Goal: Information Seeking & Learning: Learn about a topic

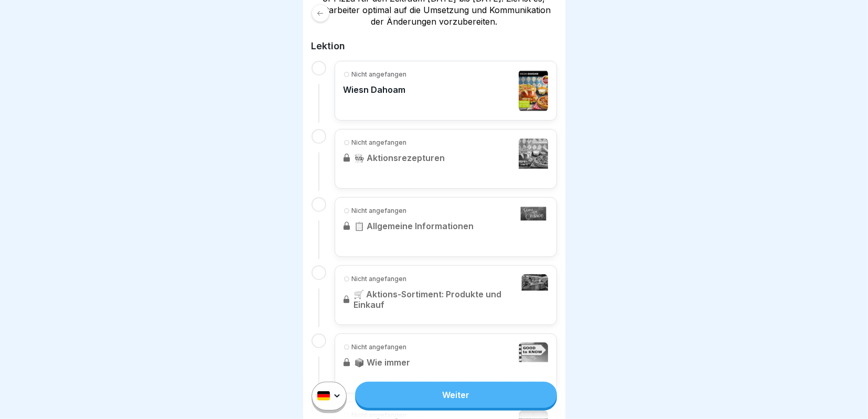
scroll to position [210, 0]
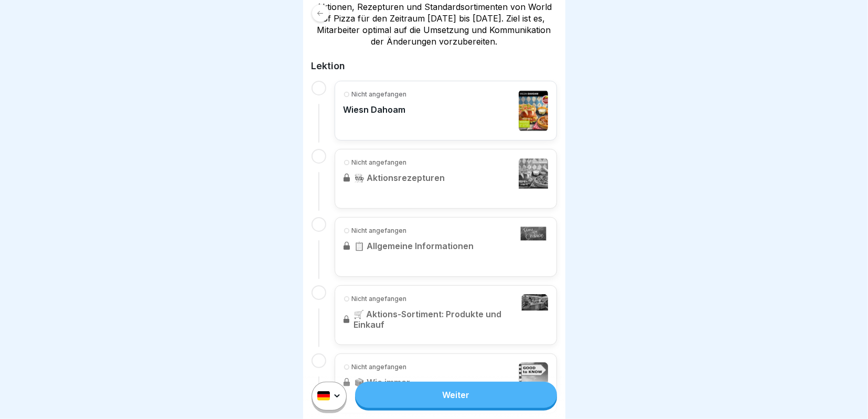
click at [467, 398] on link "Weiter" at bounding box center [455, 395] width 201 height 26
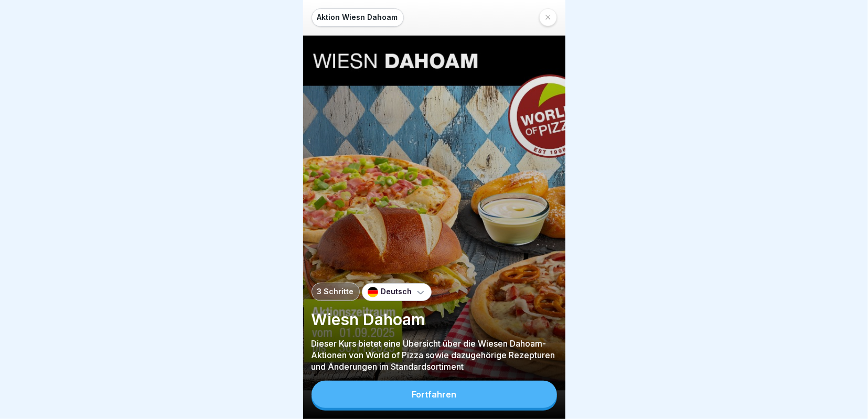
click at [445, 397] on div "Fortfahren" at bounding box center [434, 394] width 45 height 9
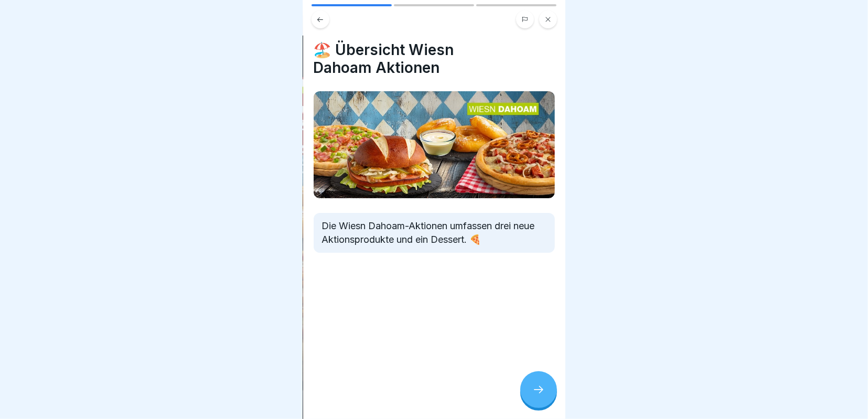
click at [541, 390] on icon at bounding box center [538, 389] width 9 height 7
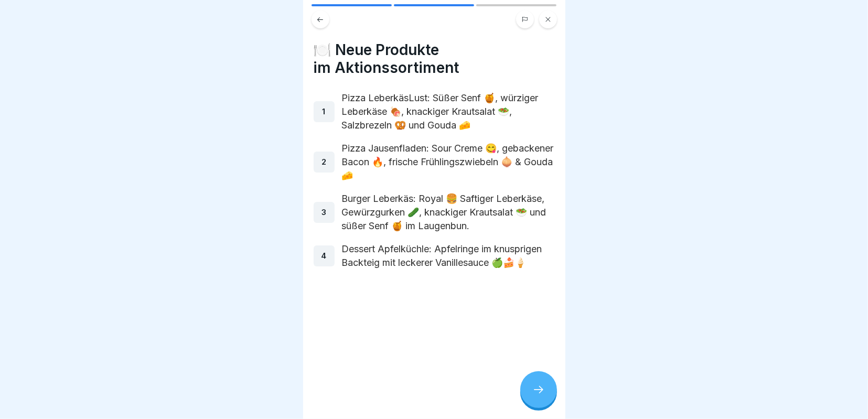
click at [539, 385] on icon at bounding box center [538, 389] width 13 height 13
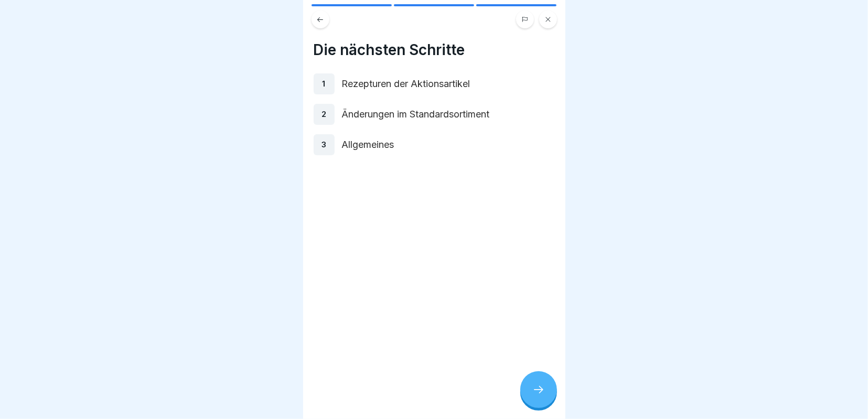
click at [539, 385] on icon at bounding box center [538, 389] width 13 height 13
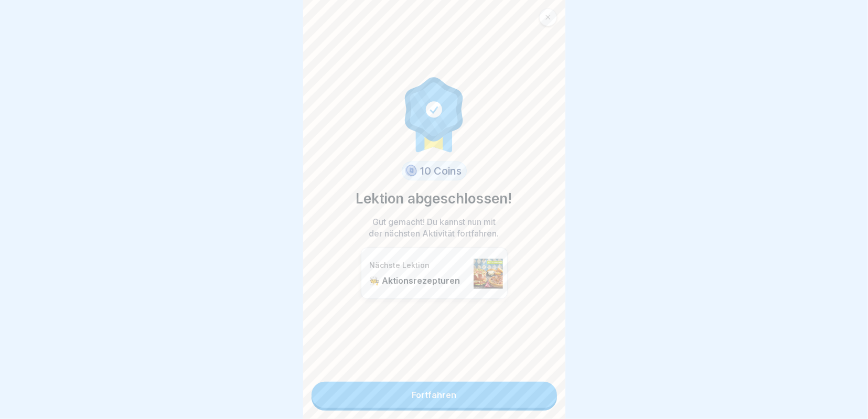
click at [479, 395] on link "Fortfahren" at bounding box center [433, 395] width 245 height 26
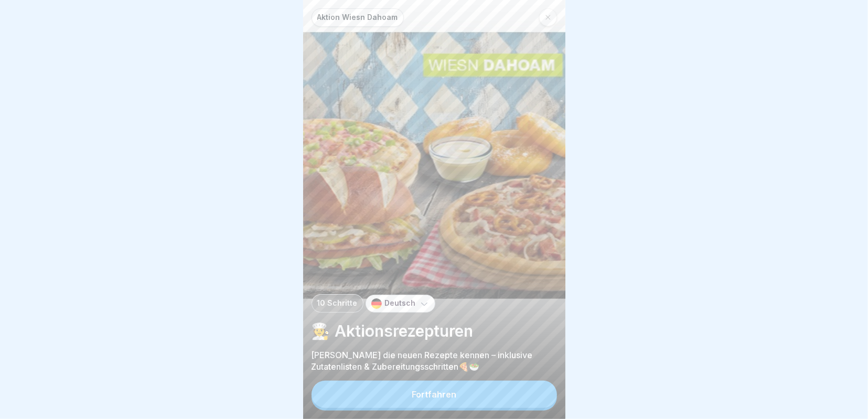
click at [479, 395] on button "Fortfahren" at bounding box center [433, 394] width 245 height 27
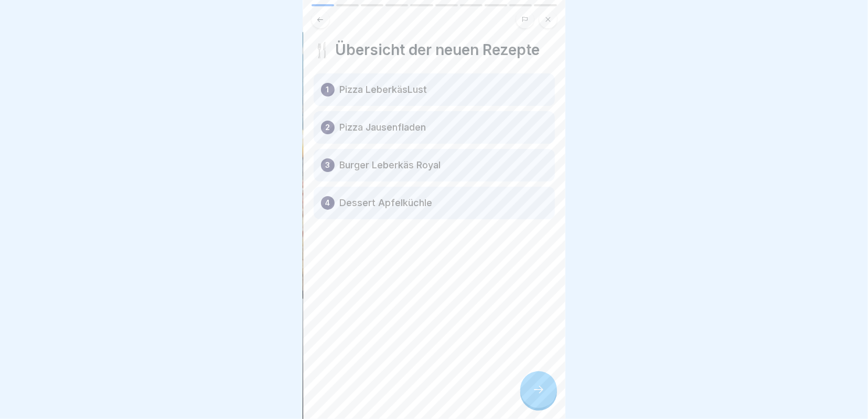
click at [537, 387] on icon at bounding box center [538, 389] width 13 height 13
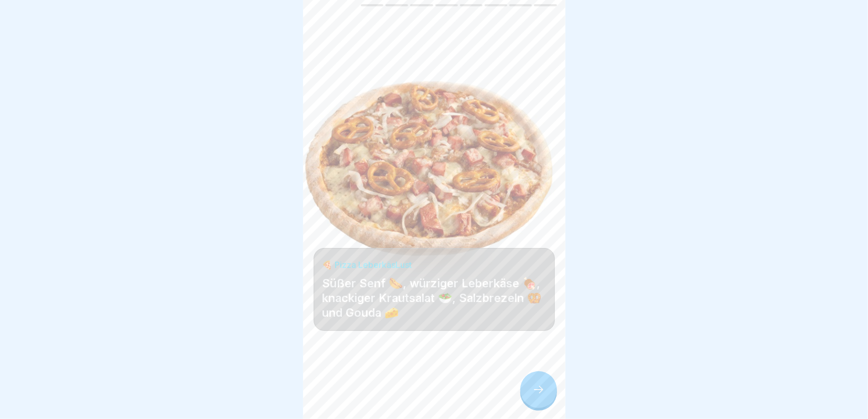
click at [537, 387] on icon at bounding box center [538, 389] width 13 height 13
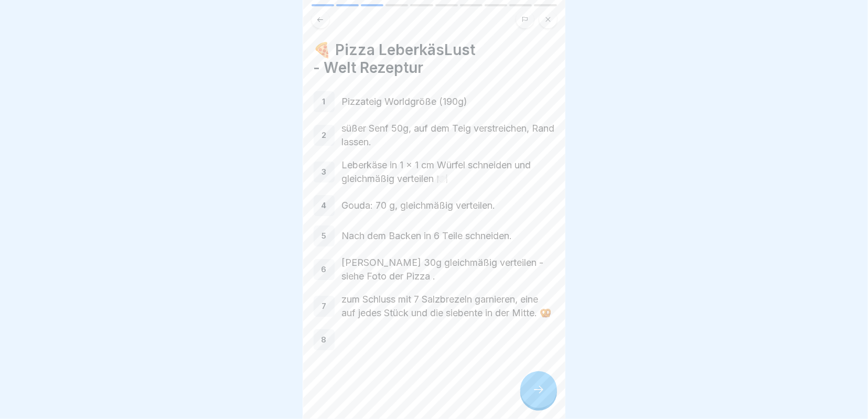
click at [537, 387] on icon at bounding box center [538, 389] width 13 height 13
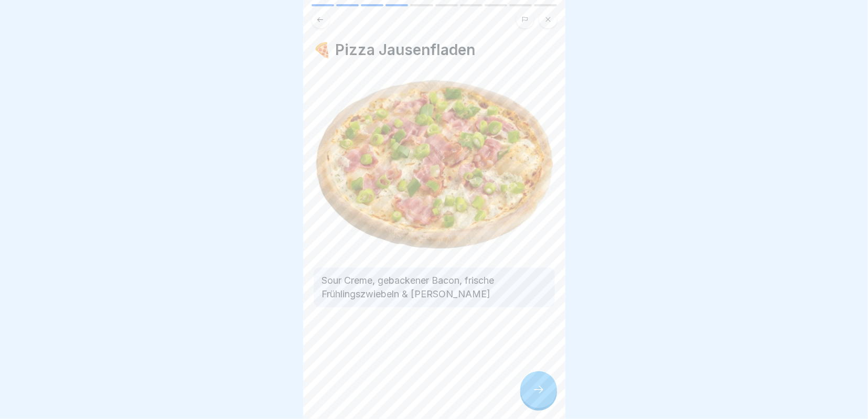
click at [537, 387] on icon at bounding box center [538, 389] width 13 height 13
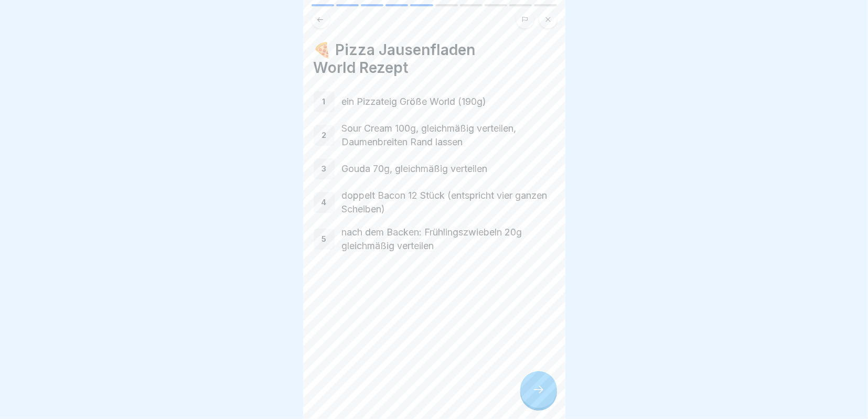
click at [537, 387] on icon at bounding box center [538, 389] width 13 height 13
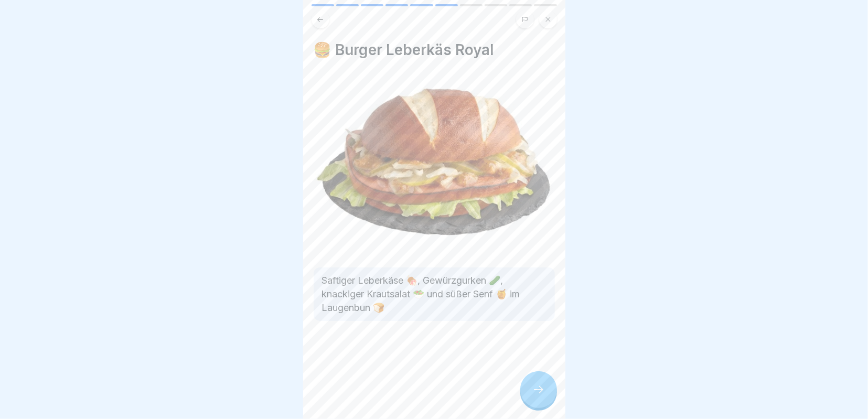
click at [537, 387] on icon at bounding box center [538, 389] width 13 height 13
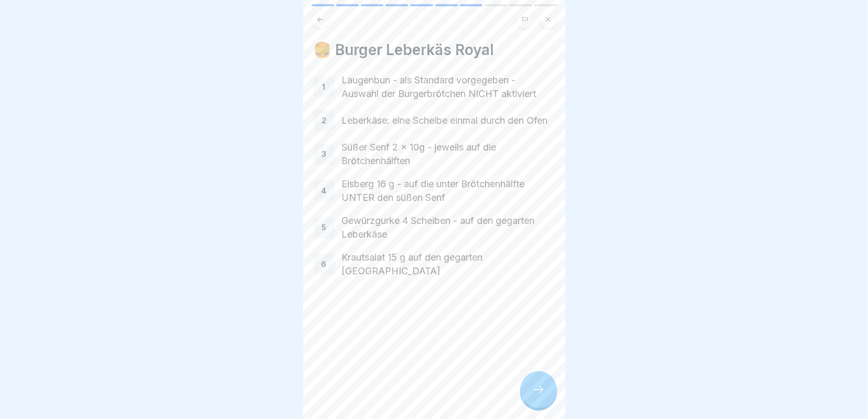
click at [537, 387] on icon at bounding box center [538, 389] width 13 height 13
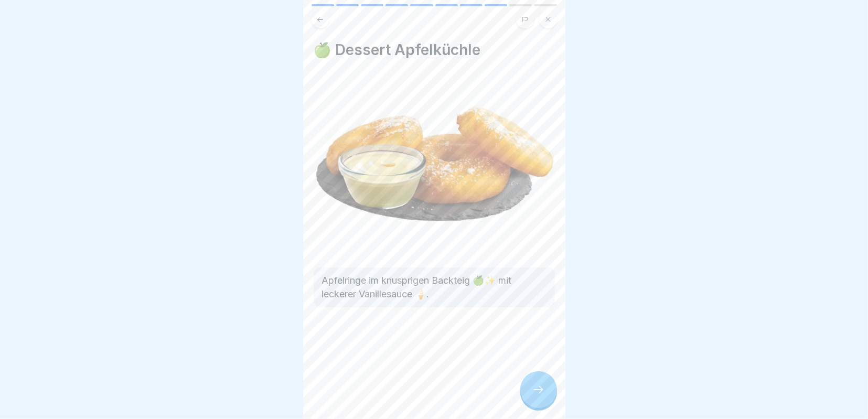
click at [537, 387] on icon at bounding box center [538, 389] width 13 height 13
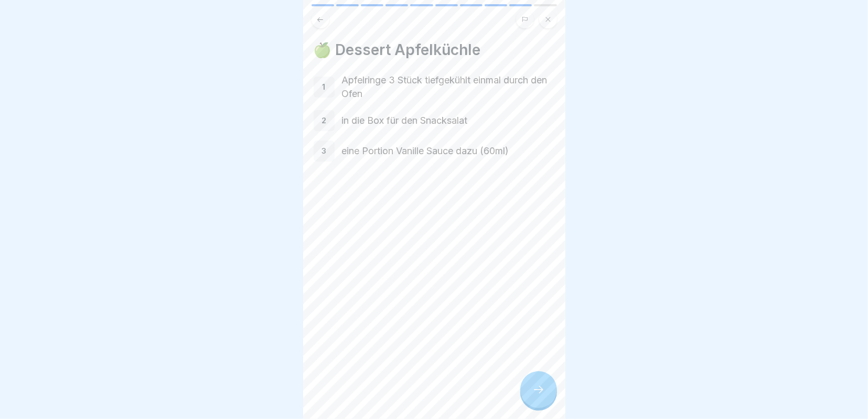
click at [537, 387] on icon at bounding box center [538, 389] width 13 height 13
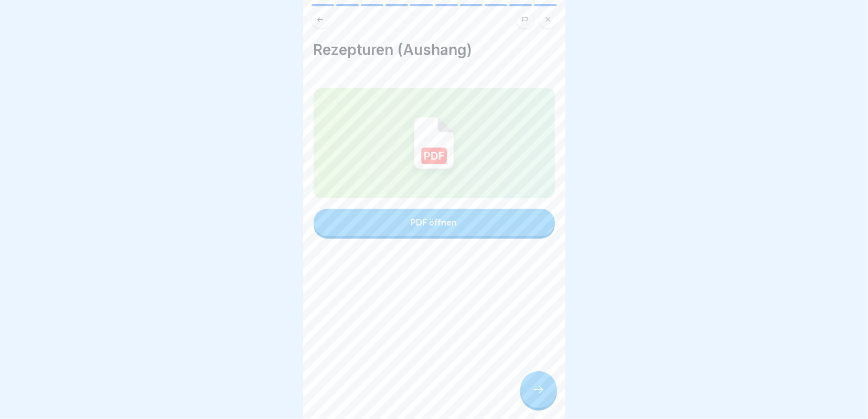
click at [537, 387] on icon at bounding box center [538, 389] width 13 height 13
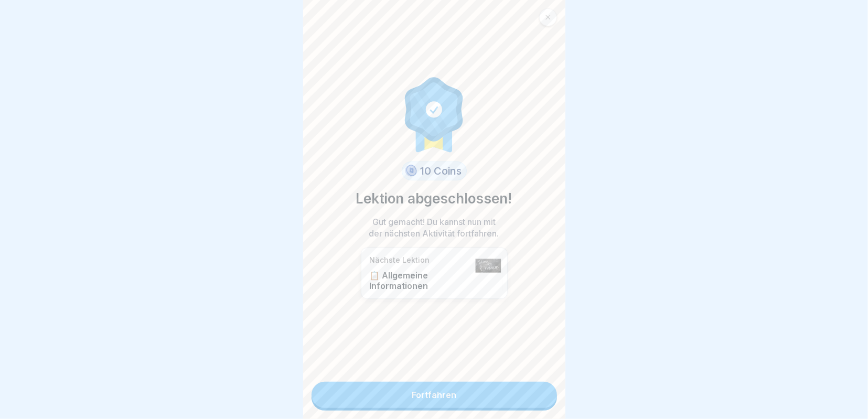
click at [487, 396] on link "Fortfahren" at bounding box center [433, 395] width 245 height 26
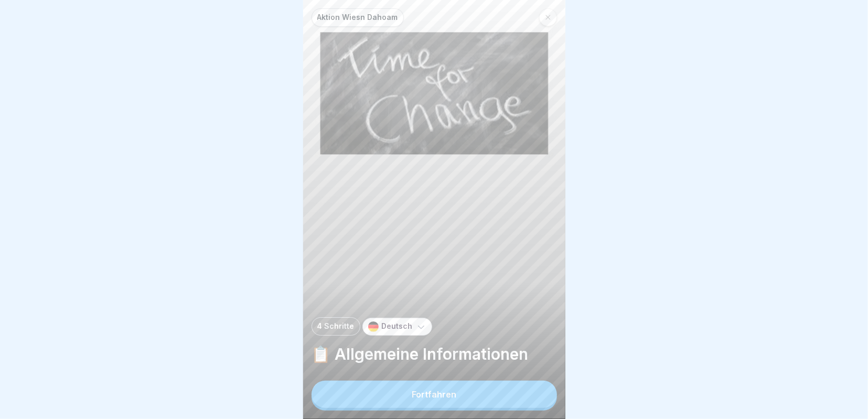
click at [478, 397] on button "Fortfahren" at bounding box center [433, 394] width 245 height 27
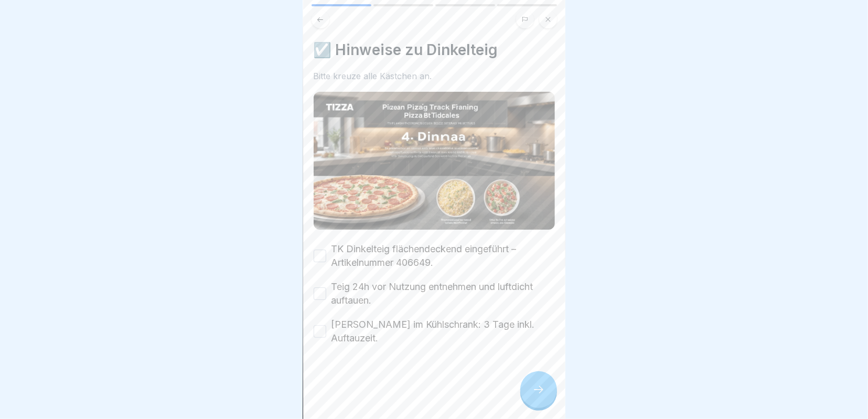
click at [320, 254] on button "TK Dinkelteig flächendeckend eingeführt – Artikelnummer 406649." at bounding box center [320, 256] width 13 height 13
click at [321, 295] on button "Teig 24h vor Nutzung entnehmen und luftdicht auftauen." at bounding box center [320, 293] width 13 height 13
click at [322, 331] on button "Maximale Lagerdauer im Kühlschrank: 3 Tage inkl. Auftauzeit." at bounding box center [320, 331] width 13 height 13
click at [534, 385] on icon at bounding box center [538, 389] width 13 height 13
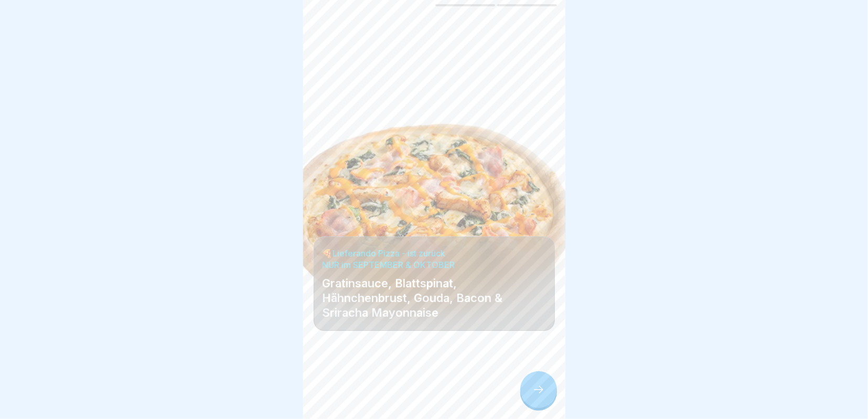
click at [535, 385] on icon at bounding box center [538, 389] width 13 height 13
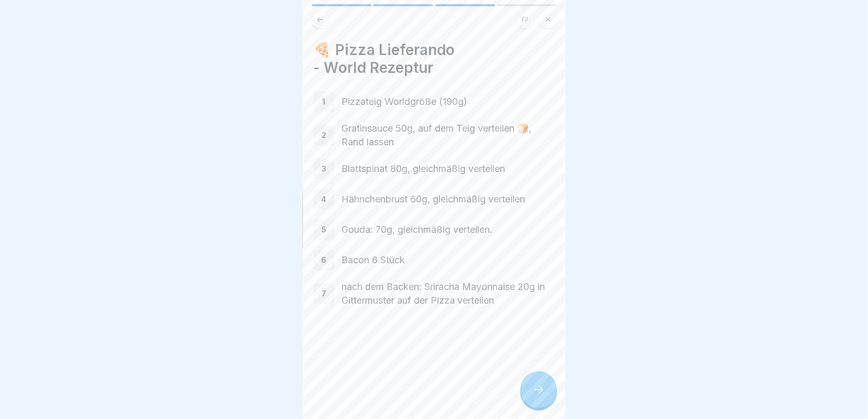
click at [535, 385] on icon at bounding box center [538, 389] width 13 height 13
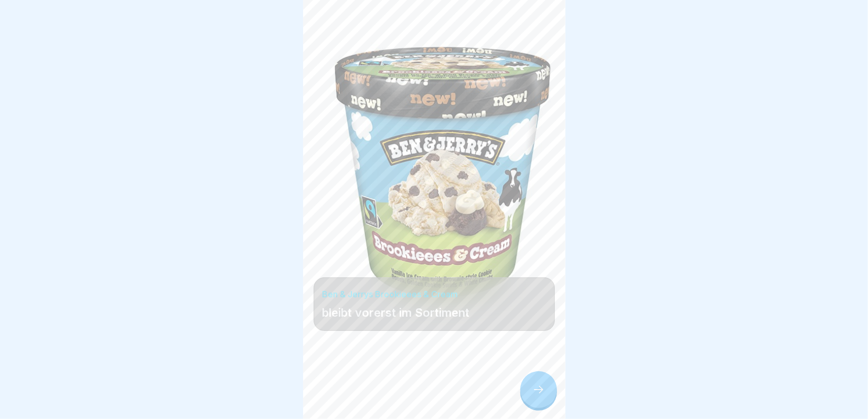
click at [535, 385] on icon at bounding box center [538, 389] width 13 height 13
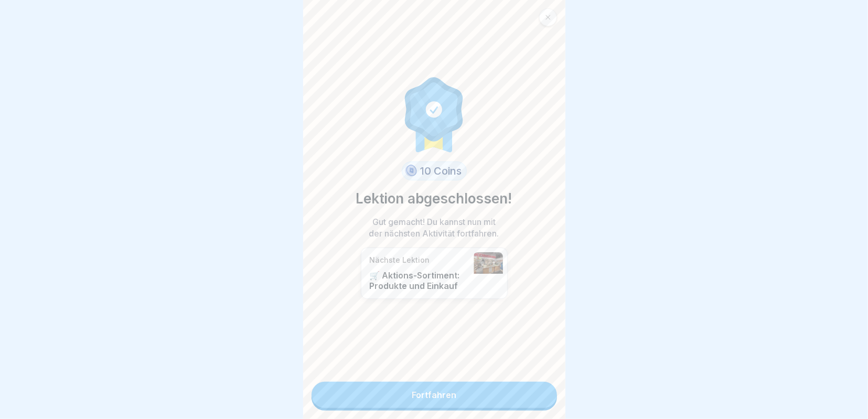
click at [515, 397] on link "Fortfahren" at bounding box center [433, 395] width 245 height 26
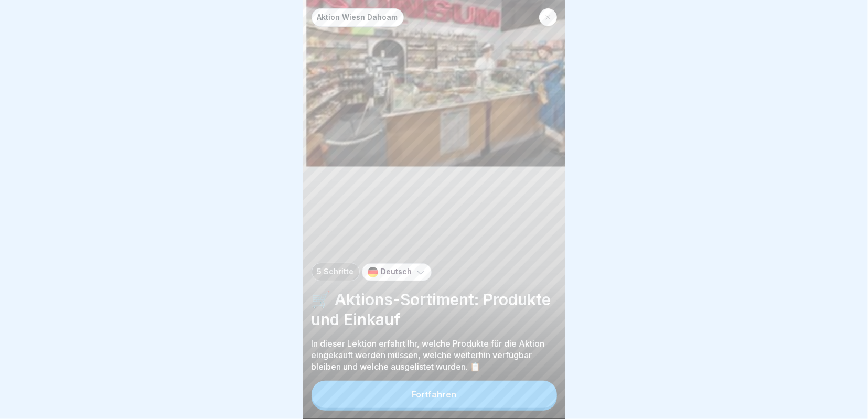
click at [476, 396] on button "Fortfahren" at bounding box center [433, 394] width 245 height 27
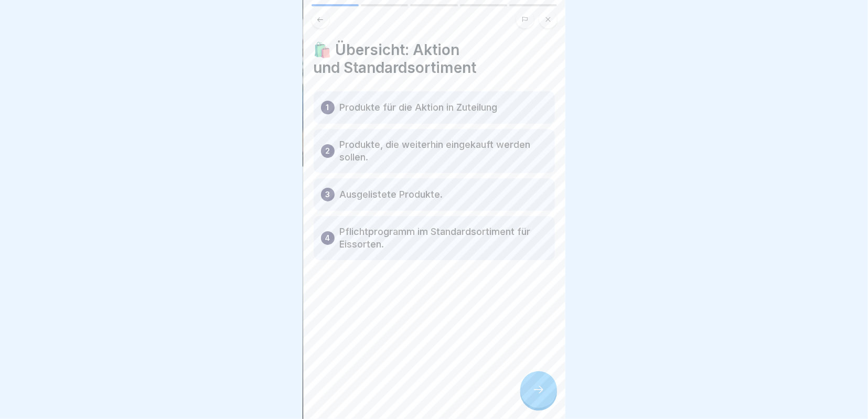
click at [539, 386] on icon at bounding box center [538, 389] width 13 height 13
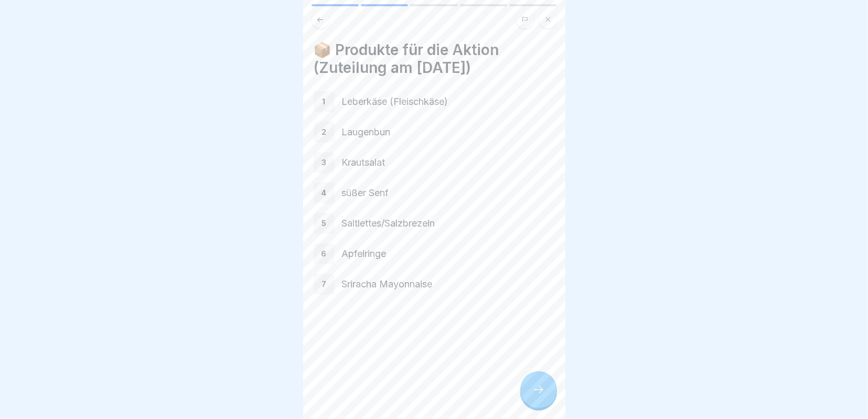
click at [545, 389] on div at bounding box center [538, 389] width 37 height 37
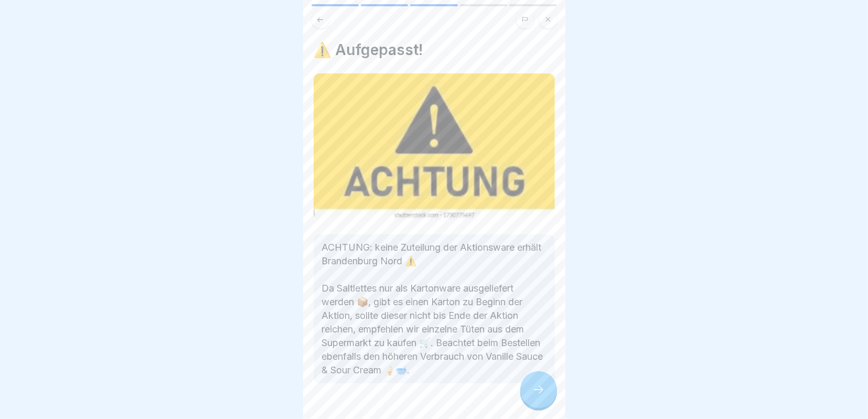
click at [547, 389] on div at bounding box center [538, 389] width 37 height 37
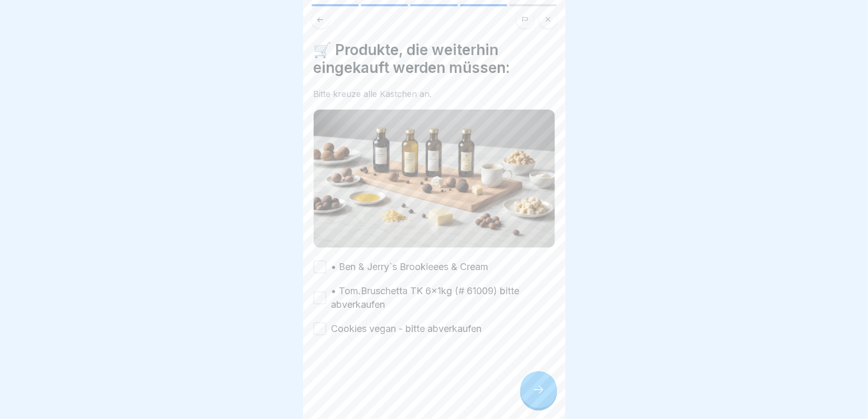
click at [326, 264] on div "• Ben & Jerry´s Brookieees & Cream" at bounding box center [401, 267] width 175 height 14
click at [318, 292] on button "• Tom.Bruschetta TK 6x1kg (# 61009) bitte abverkaufen" at bounding box center [320, 298] width 13 height 13
click at [323, 326] on button "Cookies vegan - bitte abverkaufen" at bounding box center [320, 328] width 13 height 13
click at [321, 269] on button "• Ben & Jerry´s Brookieees & Cream" at bounding box center [320, 267] width 13 height 13
click at [537, 387] on icon at bounding box center [538, 389] width 13 height 13
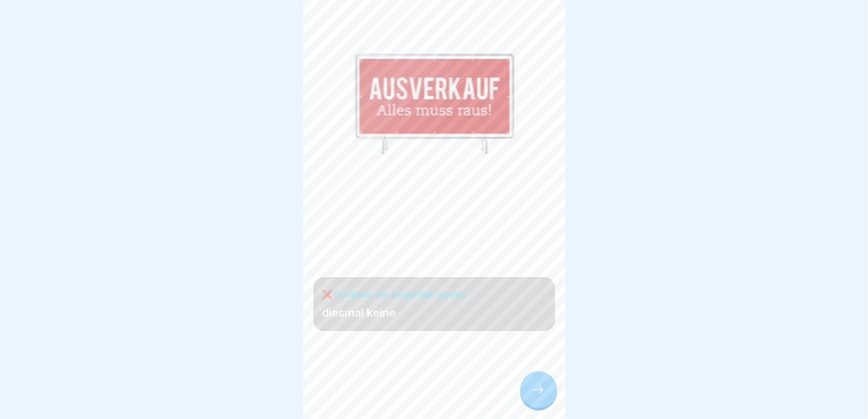
click at [538, 386] on icon at bounding box center [538, 389] width 13 height 13
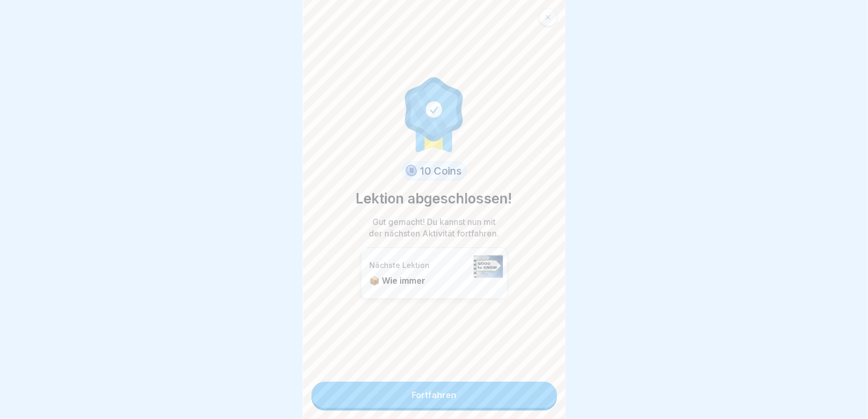
click at [480, 394] on link "Fortfahren" at bounding box center [433, 395] width 245 height 26
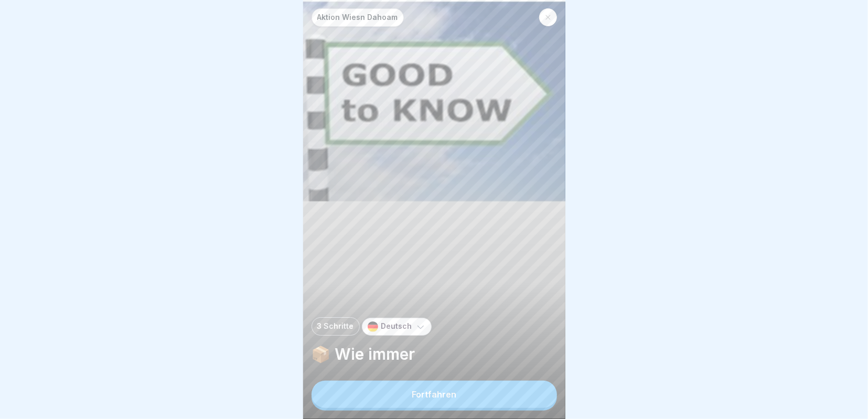
click at [481, 394] on button "Fortfahren" at bounding box center [433, 394] width 245 height 27
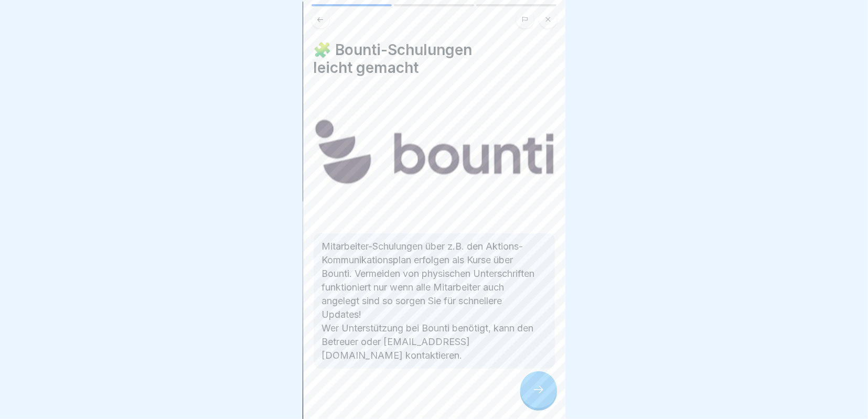
click at [542, 387] on icon at bounding box center [538, 389] width 13 height 13
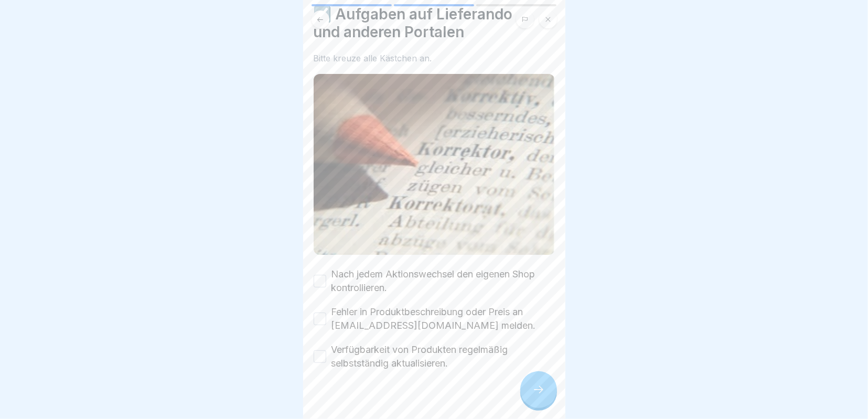
scroll to position [49, 0]
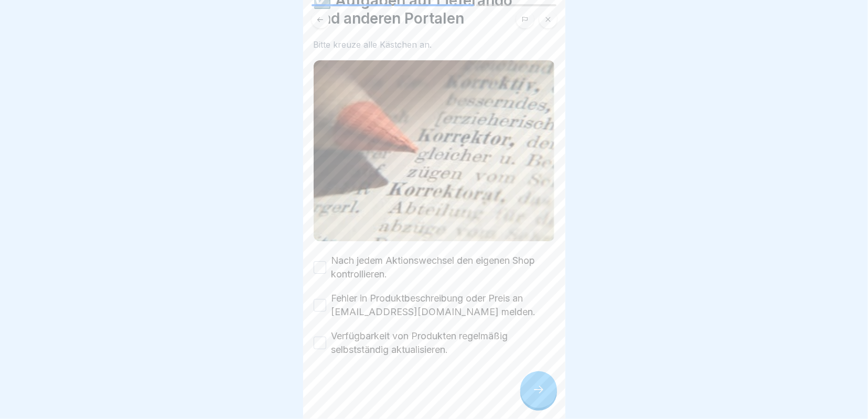
click at [321, 265] on button "Nach jedem Aktionswechsel den eigenen Shop kontrollieren." at bounding box center [320, 267] width 13 height 13
click at [320, 304] on button "Fehler in Produktbeschreibung oder Preis an portale@world-of-pizza.de melden." at bounding box center [320, 305] width 13 height 13
click at [320, 338] on button "Verfügbarkeit von Produkten regelmäßig selbstständig aktualisieren." at bounding box center [320, 343] width 13 height 13
click at [538, 388] on icon at bounding box center [538, 389] width 13 height 13
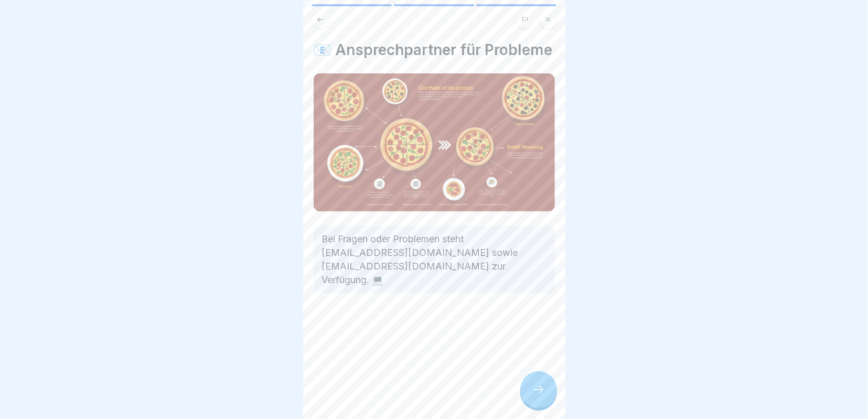
click at [540, 387] on icon at bounding box center [538, 389] width 13 height 13
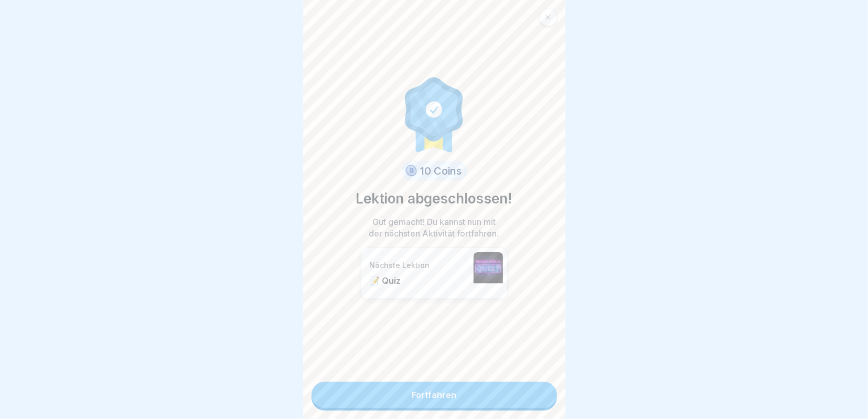
click at [476, 393] on link "Fortfahren" at bounding box center [433, 395] width 245 height 26
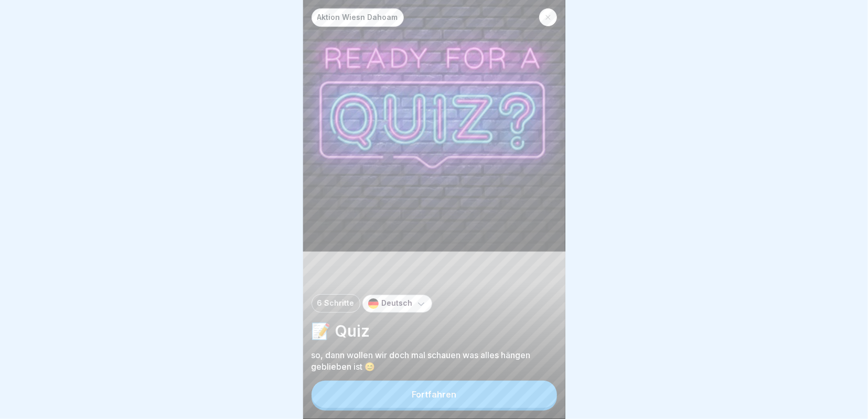
click at [449, 394] on div "Fortfahren" at bounding box center [434, 394] width 45 height 9
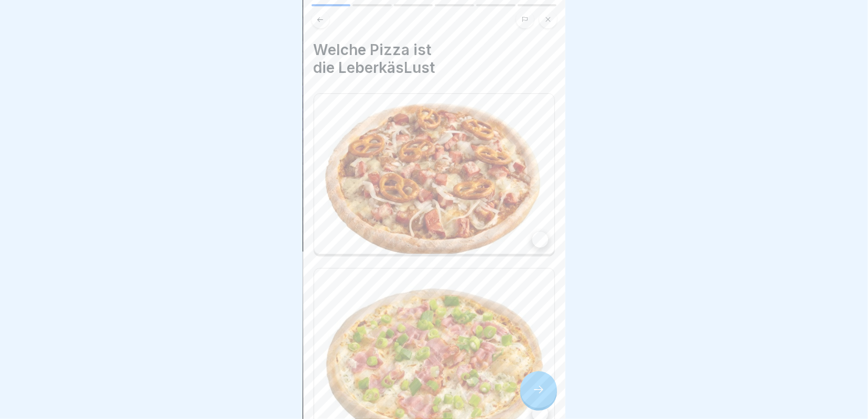
click at [543, 384] on div at bounding box center [538, 389] width 37 height 37
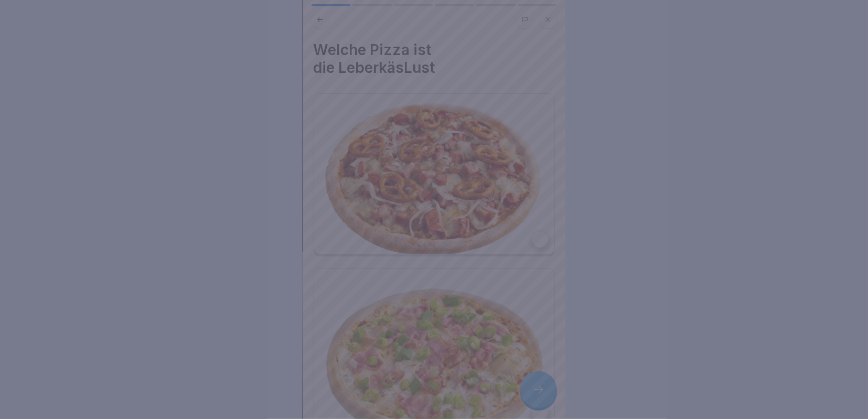
drag, startPoint x: 598, startPoint y: 174, endPoint x: 568, endPoint y: 189, distance: 33.5
click at [598, 175] on div at bounding box center [434, 209] width 868 height 419
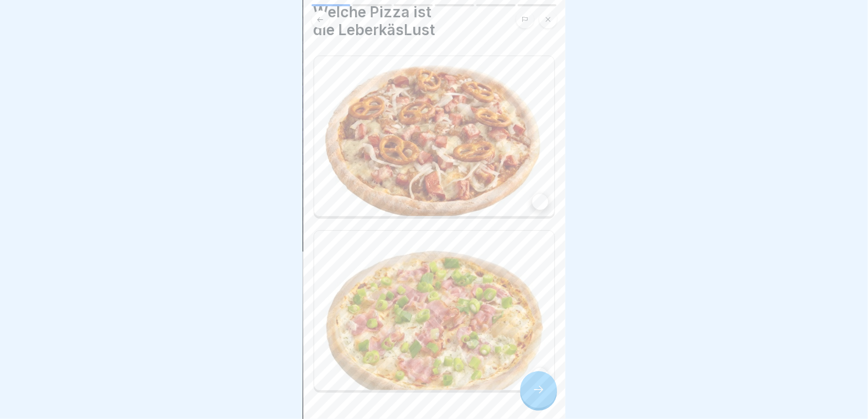
scroll to position [60, 0]
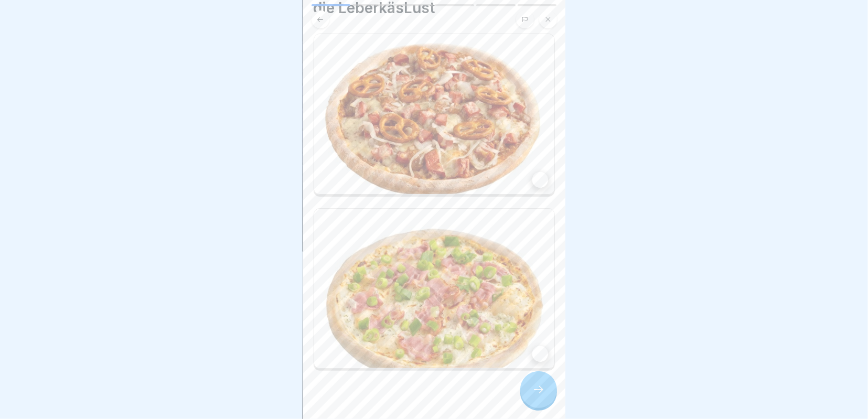
click at [538, 346] on div at bounding box center [540, 354] width 16 height 16
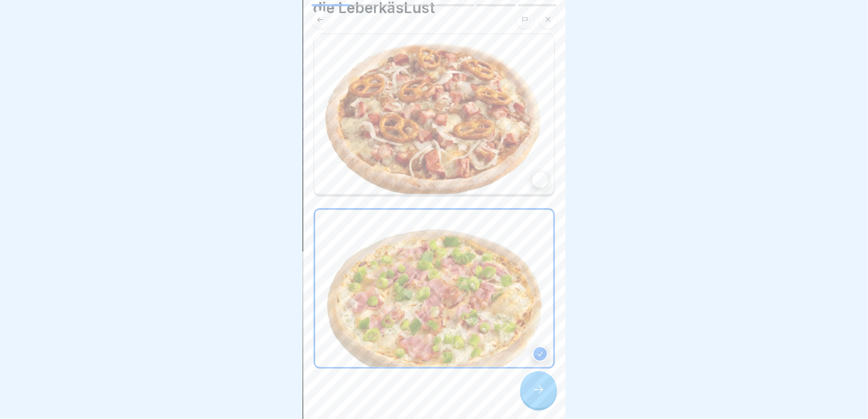
click at [534, 390] on icon at bounding box center [538, 389] width 13 height 13
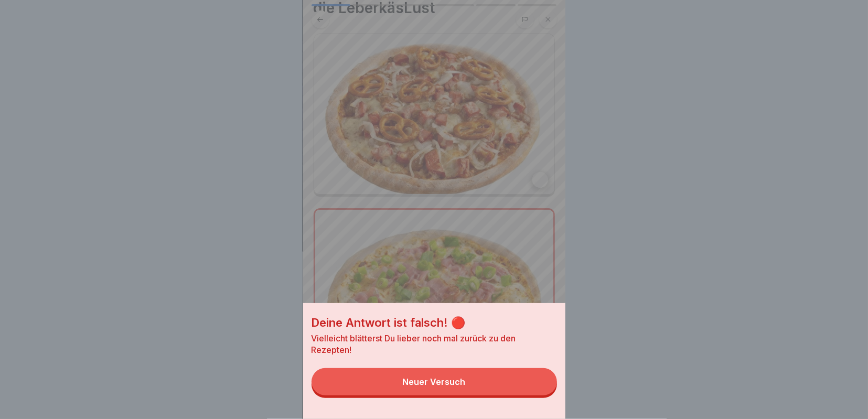
click at [629, 259] on div "Deine Antwort ist falsch! 🔴 Vielleicht blätterst Du lieber noch mal zurück zu d…" at bounding box center [434, 209] width 868 height 419
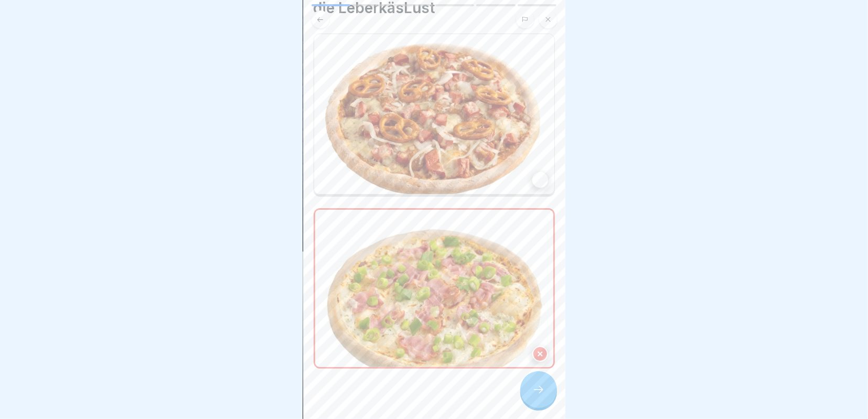
click at [536, 172] on div at bounding box center [540, 180] width 16 height 16
click at [540, 387] on icon at bounding box center [538, 389] width 13 height 13
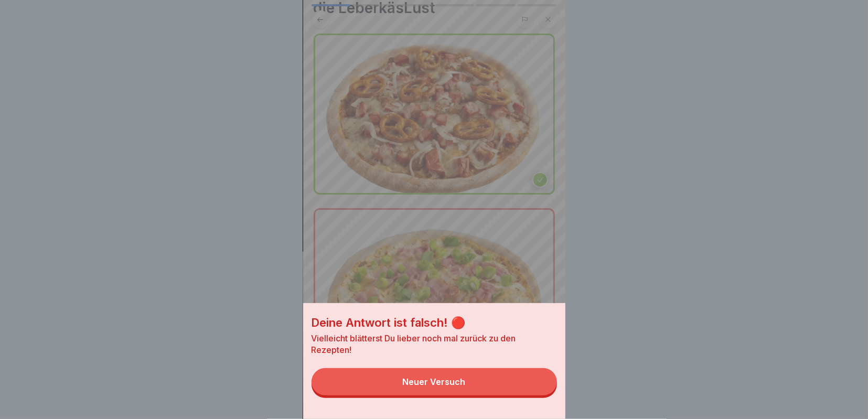
click at [693, 247] on div "Deine Antwort ist falsch! 🔴 Vielleicht blätterst Du lieber noch mal zurück zu d…" at bounding box center [434, 209] width 868 height 419
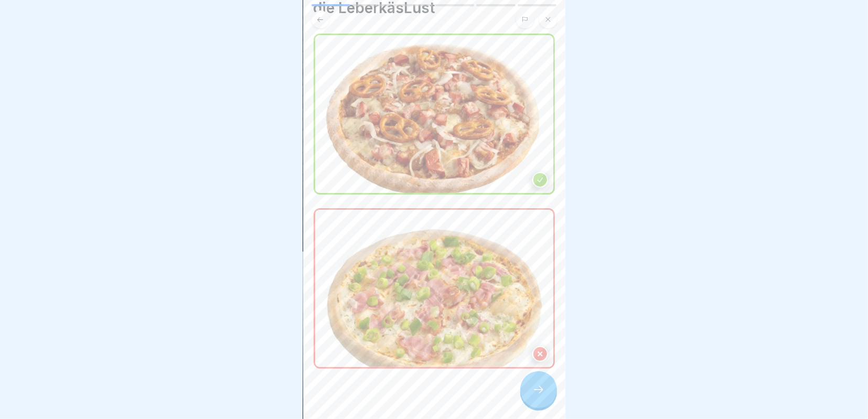
click at [542, 350] on icon at bounding box center [539, 353] width 7 height 7
click at [539, 352] on icon at bounding box center [540, 354] width 4 height 4
click at [544, 386] on icon at bounding box center [538, 389] width 13 height 13
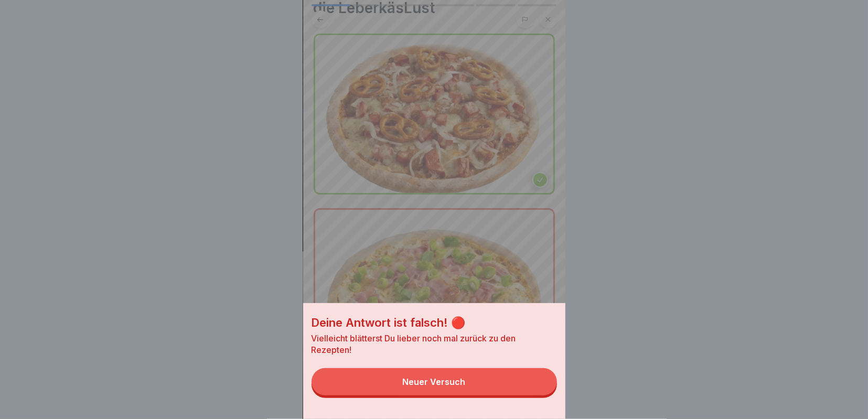
click at [683, 257] on div "Deine Antwort ist falsch! 🔴 Vielleicht blätterst Du lieber noch mal zurück zu d…" at bounding box center [434, 209] width 868 height 419
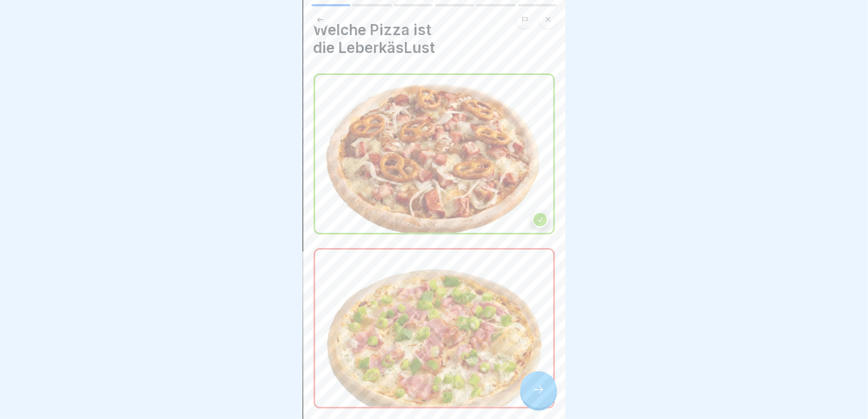
scroll to position [0, 0]
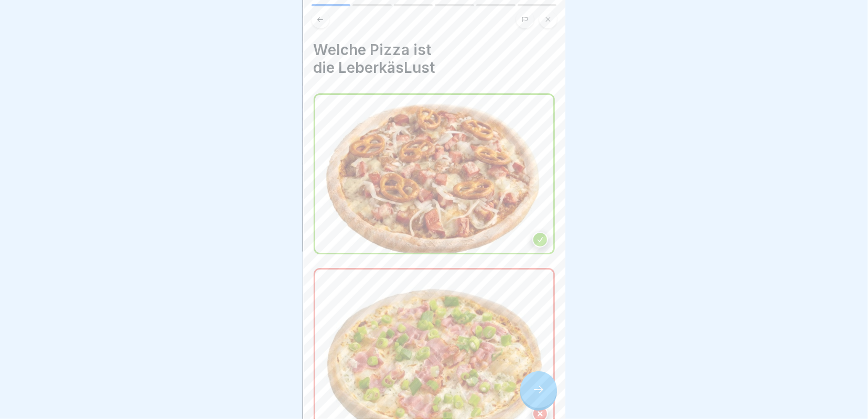
click at [542, 236] on icon at bounding box center [539, 239] width 7 height 7
click at [536, 232] on div at bounding box center [540, 240] width 16 height 16
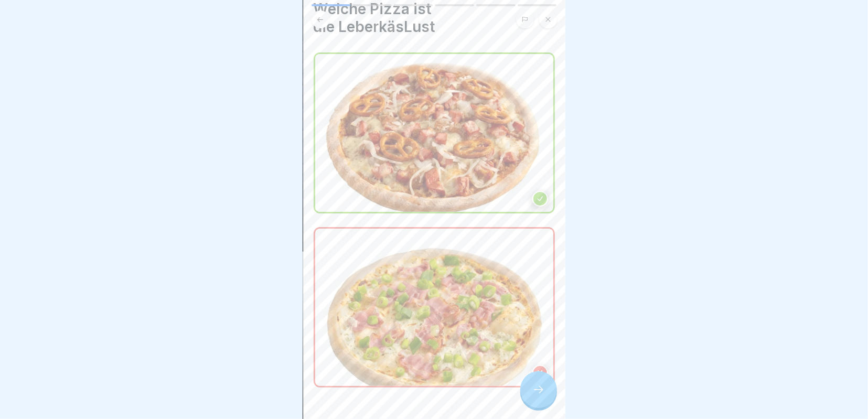
scroll to position [60, 0]
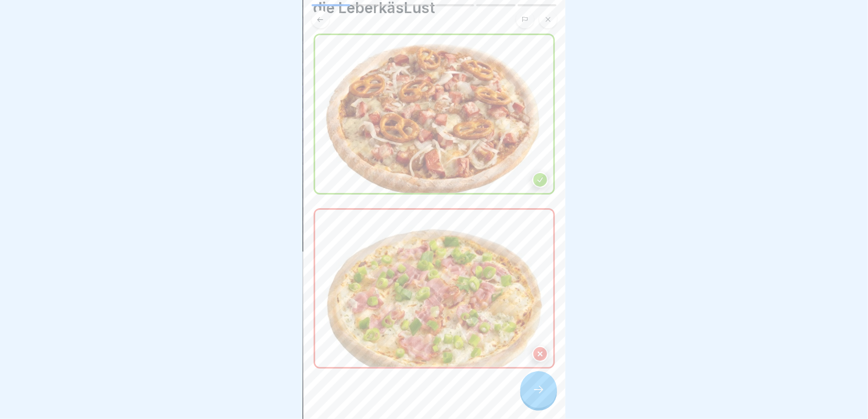
click at [541, 352] on icon at bounding box center [540, 354] width 4 height 4
click at [542, 172] on div at bounding box center [540, 180] width 16 height 16
click at [533, 385] on div at bounding box center [538, 389] width 37 height 37
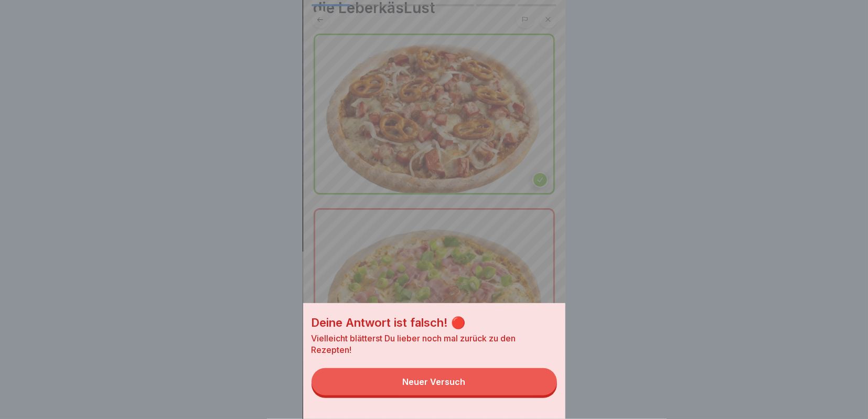
click at [500, 379] on button "Neuer Versuch" at bounding box center [433, 381] width 245 height 27
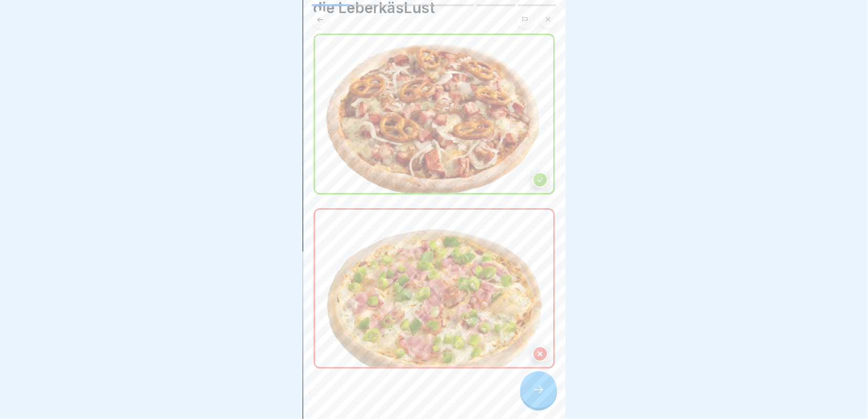
click at [415, 80] on img at bounding box center [434, 114] width 238 height 158
click at [362, 235] on img at bounding box center [434, 289] width 238 height 158
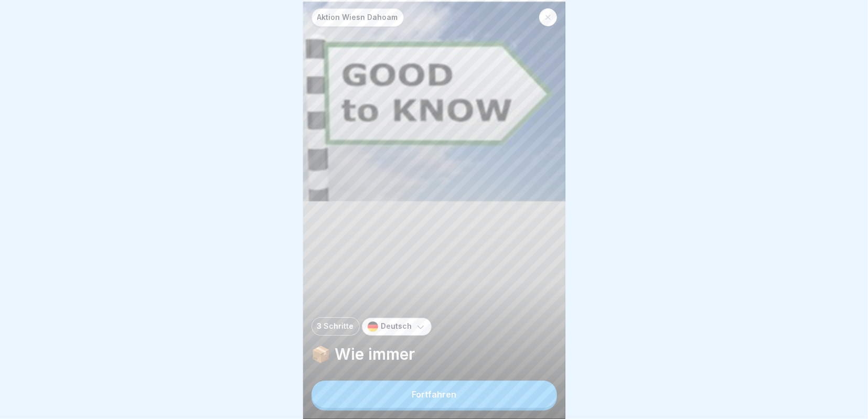
click at [429, 391] on div "Fortfahren" at bounding box center [434, 394] width 45 height 9
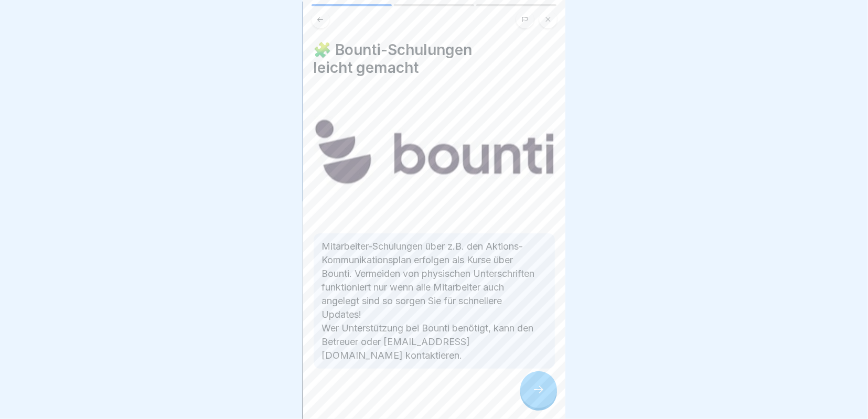
click at [543, 392] on icon at bounding box center [538, 389] width 13 height 13
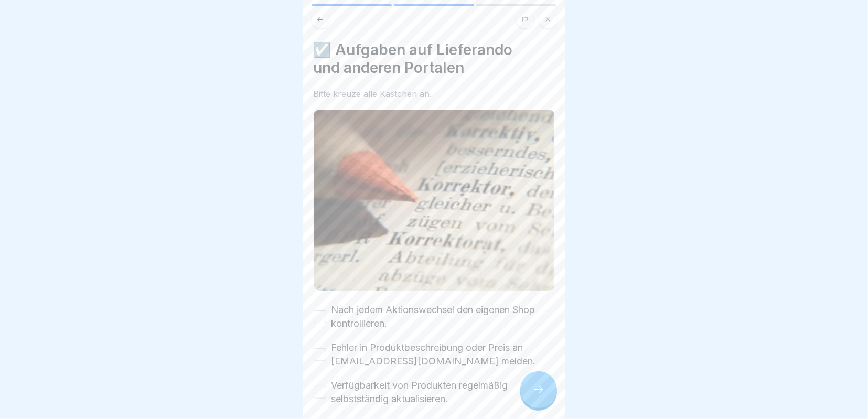
click at [536, 389] on icon at bounding box center [538, 389] width 13 height 13
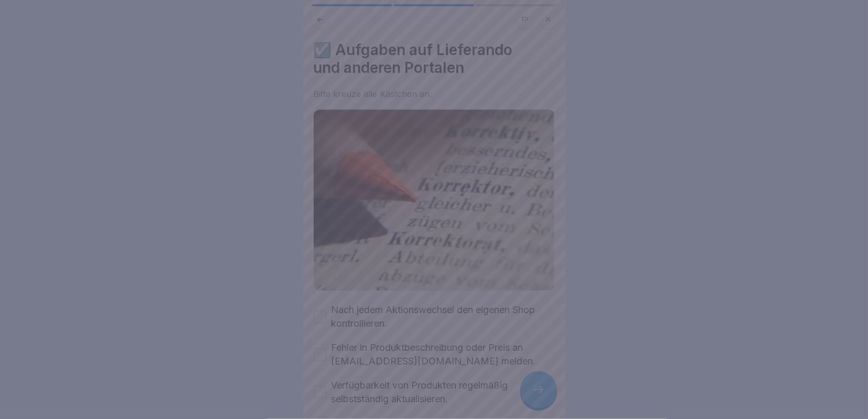
click at [700, 244] on div at bounding box center [434, 209] width 868 height 419
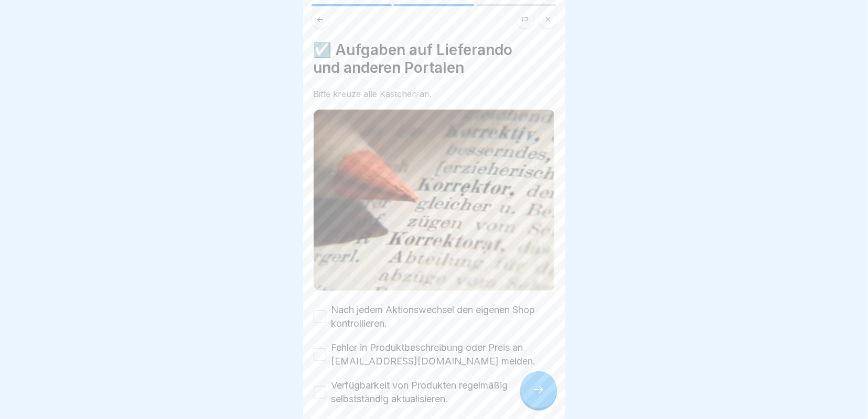
drag, startPoint x: 316, startPoint y: 315, endPoint x: 315, endPoint y: 337, distance: 22.0
click at [316, 319] on button "Nach jedem Aktionswechsel den eigenen Shop kontrollieren." at bounding box center [320, 316] width 13 height 13
drag, startPoint x: 323, startPoint y: 353, endPoint x: 314, endPoint y: 384, distance: 32.8
click at [322, 359] on button "Fehler in Produktbeschreibung oder Preis an portale@world-of-pizza.de melden." at bounding box center [320, 354] width 13 height 13
drag, startPoint x: 320, startPoint y: 390, endPoint x: 361, endPoint y: 418, distance: 49.4
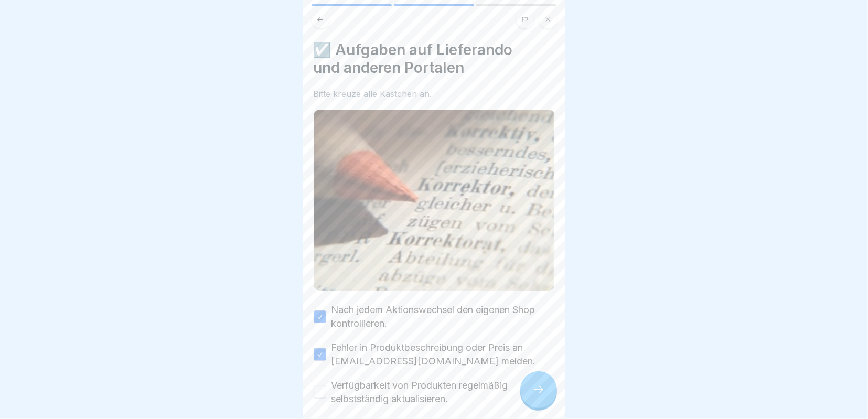
click at [322, 390] on button "Verfügbarkeit von Produkten regelmäßig selbstständig aktualisieren." at bounding box center [320, 392] width 13 height 13
click at [538, 386] on icon at bounding box center [538, 389] width 13 height 13
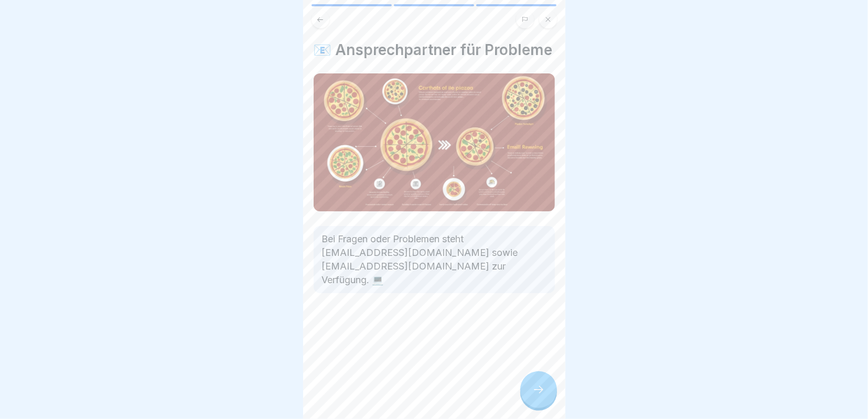
click at [546, 388] on div at bounding box center [538, 389] width 37 height 37
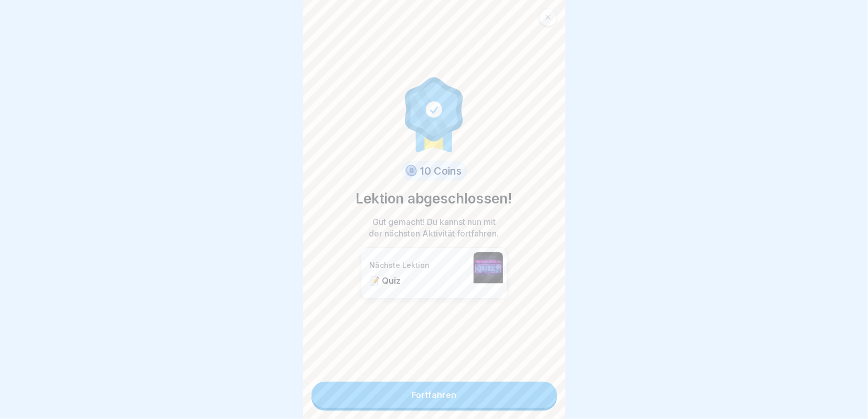
click at [468, 402] on link "Fortfahren" at bounding box center [433, 395] width 245 height 26
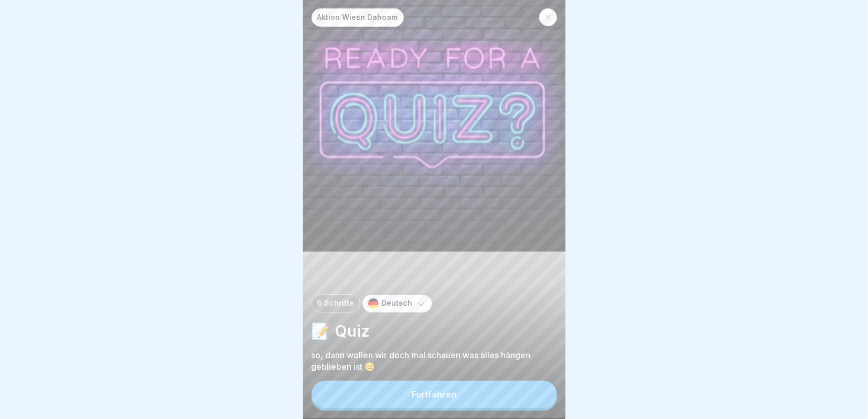
click at [462, 395] on button "Fortfahren" at bounding box center [433, 394] width 245 height 27
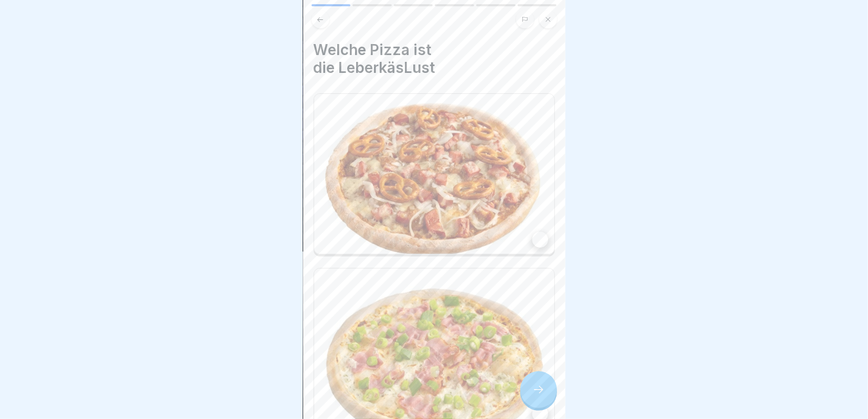
click at [541, 232] on div at bounding box center [540, 240] width 16 height 16
click at [540, 390] on icon at bounding box center [538, 389] width 13 height 13
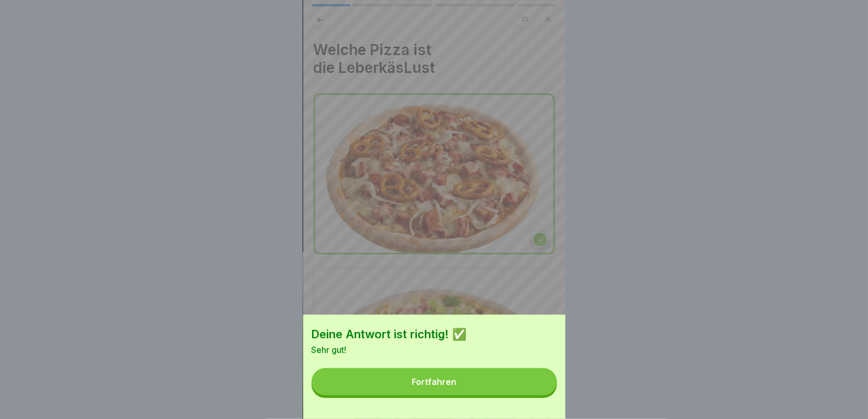
click at [538, 389] on button "Fortfahren" at bounding box center [433, 381] width 245 height 27
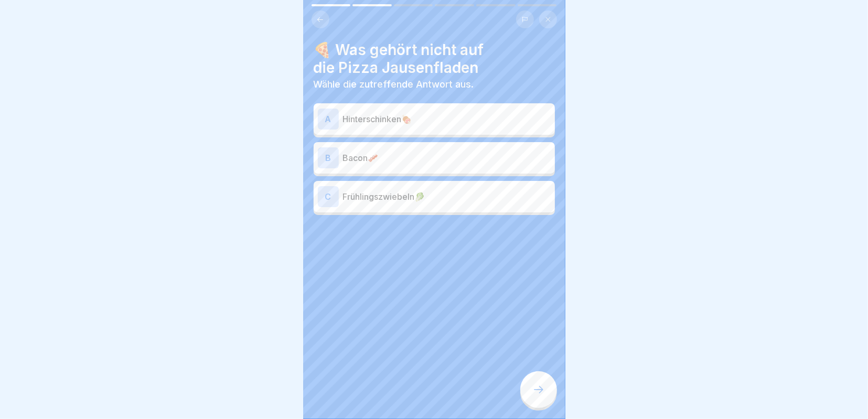
click at [376, 160] on p "Bacon🥓" at bounding box center [447, 158] width 208 height 13
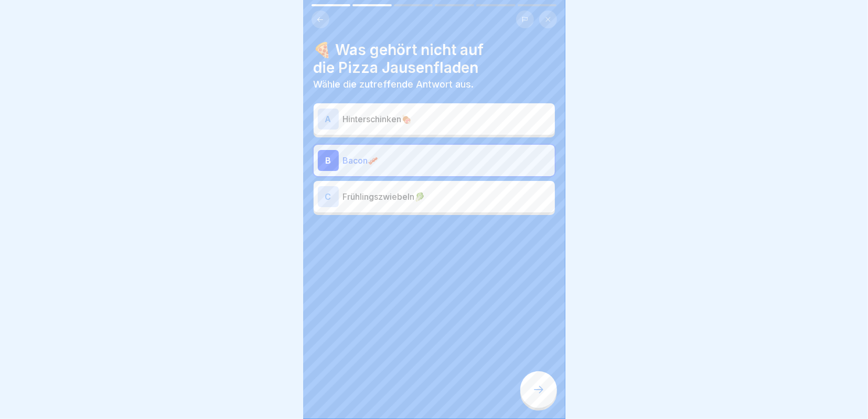
click at [544, 393] on icon at bounding box center [538, 389] width 13 height 13
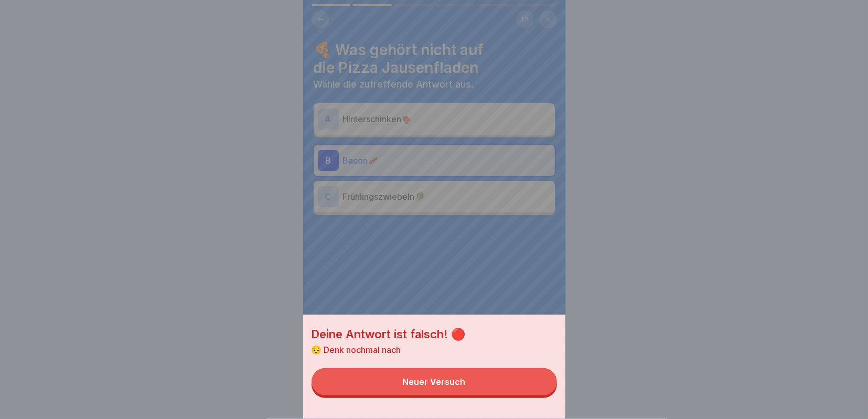
click at [663, 231] on div "Deine Antwort ist falsch! 🔴 😔 Denk nochmal nach Neuer Versuch" at bounding box center [434, 209] width 868 height 419
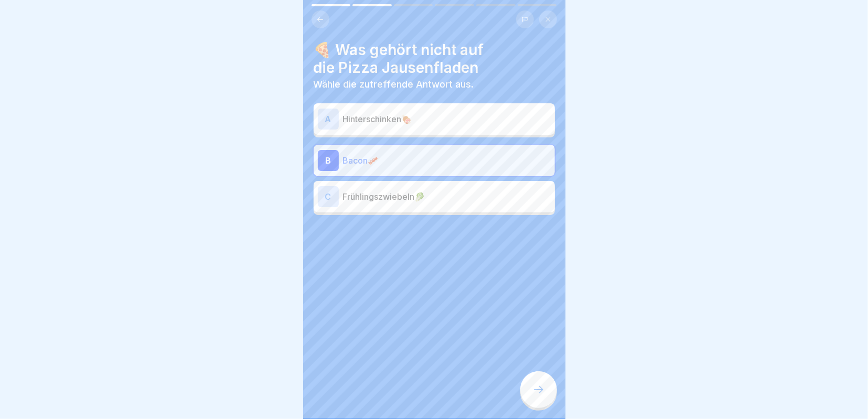
click at [330, 192] on div "C" at bounding box center [328, 196] width 21 height 21
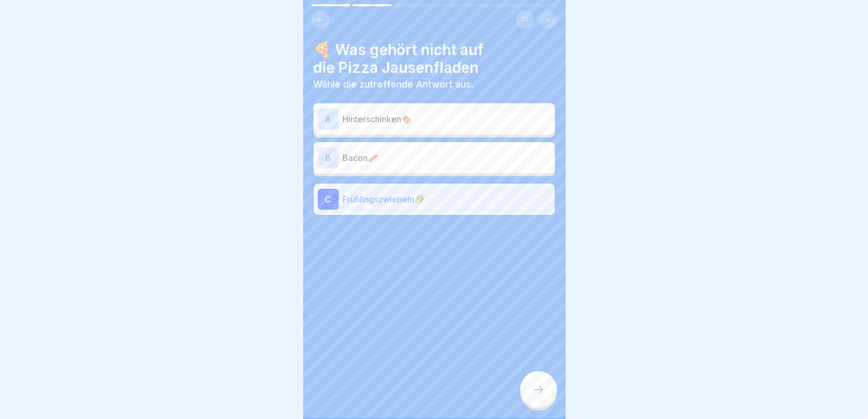
click at [539, 391] on icon at bounding box center [538, 389] width 13 height 13
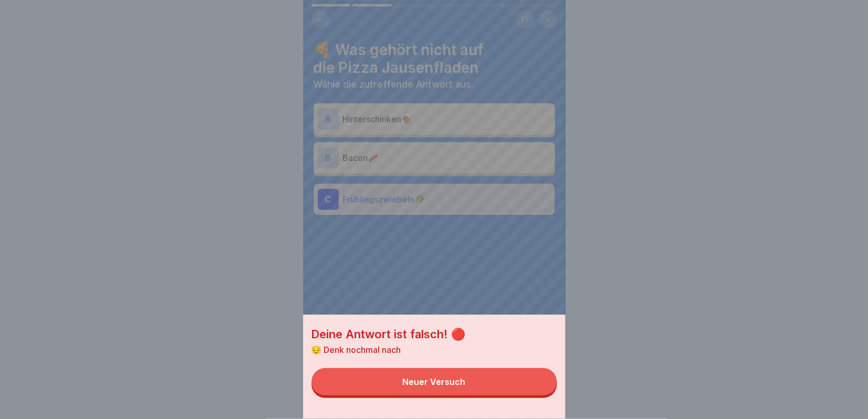
click at [618, 301] on div "Deine Antwort ist falsch! 🔴 😔 Denk nochmal nach Neuer Versuch" at bounding box center [434, 209] width 868 height 419
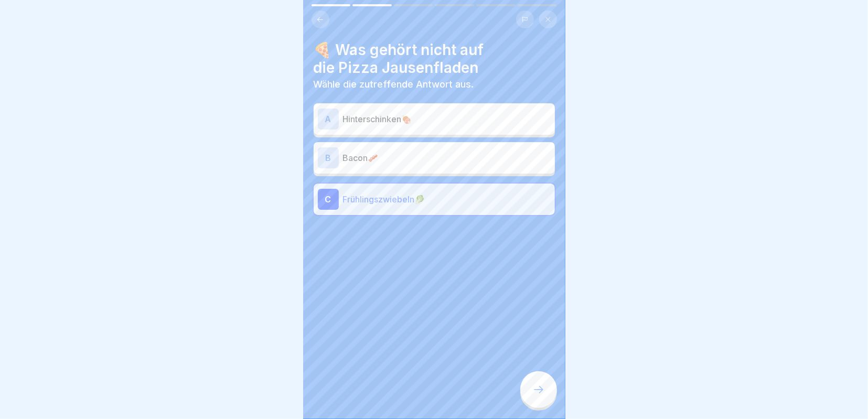
click at [327, 116] on div "A" at bounding box center [328, 119] width 21 height 21
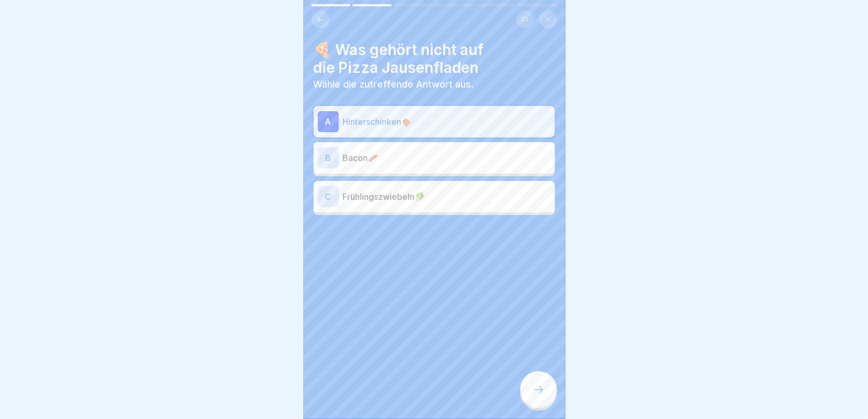
click at [653, 215] on div at bounding box center [434, 209] width 868 height 419
click at [537, 385] on div at bounding box center [538, 389] width 37 height 37
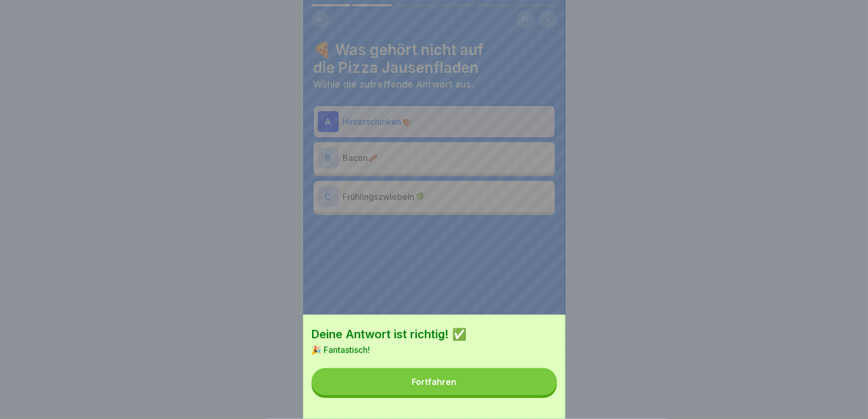
click at [491, 381] on button "Fortfahren" at bounding box center [433, 381] width 245 height 27
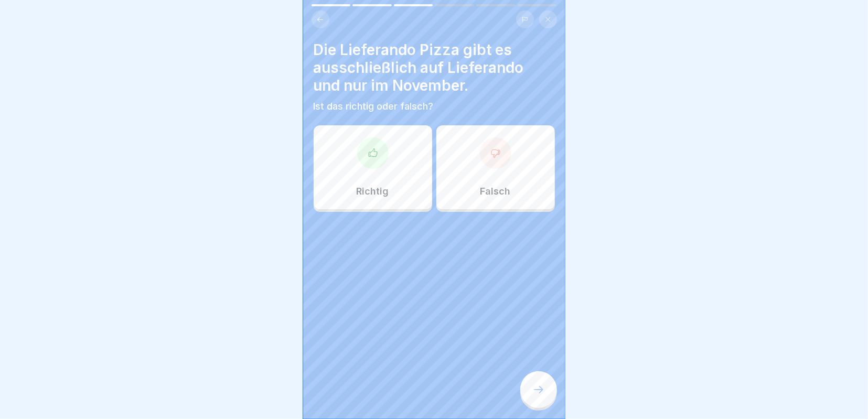
click at [361, 163] on div at bounding box center [372, 152] width 31 height 31
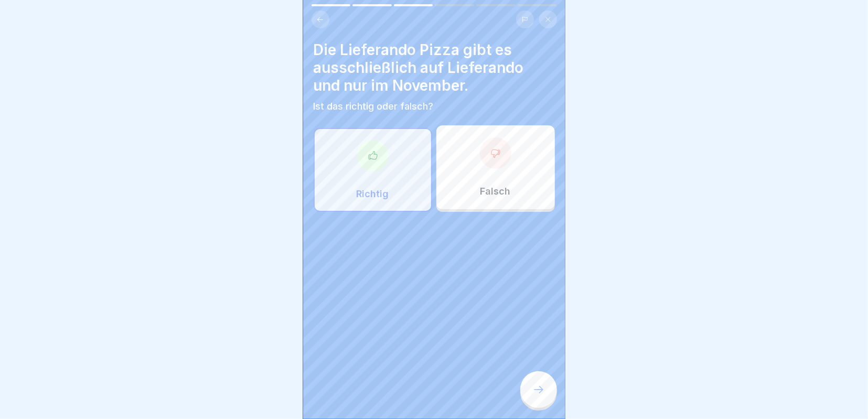
click at [542, 387] on icon at bounding box center [538, 389] width 13 height 13
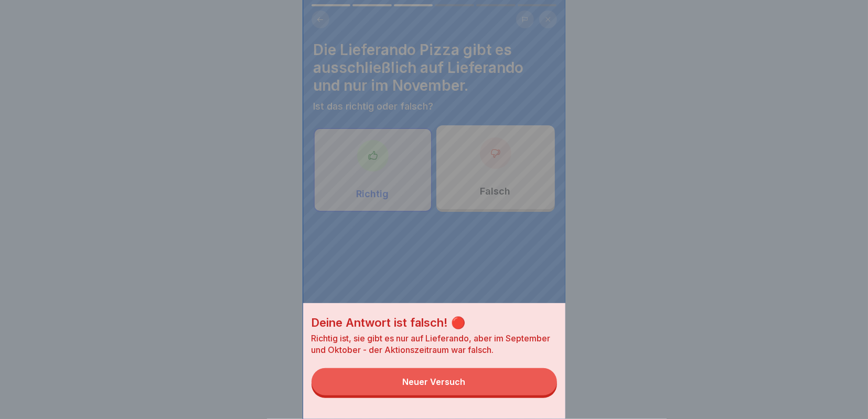
drag, startPoint x: 660, startPoint y: 296, endPoint x: 652, endPoint y: 301, distance: 9.2
click at [652, 301] on div "Deine Antwort ist falsch! 🔴 Richtig ist, sie gibt es nur auf Lieferando, aber i…" at bounding box center [434, 209] width 868 height 419
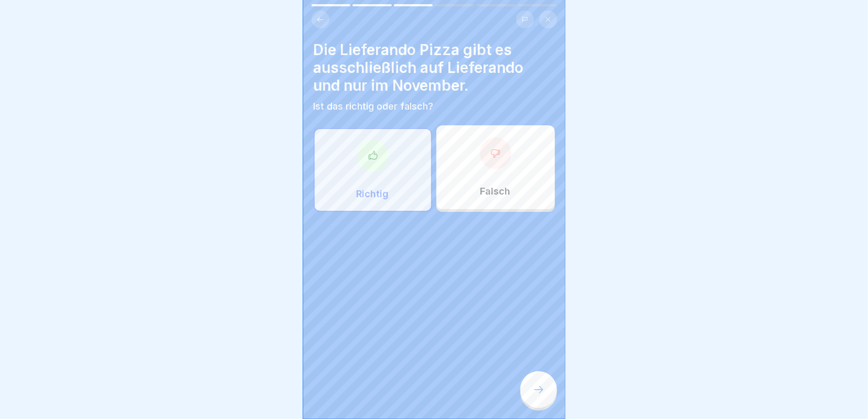
click at [498, 159] on div at bounding box center [495, 152] width 31 height 31
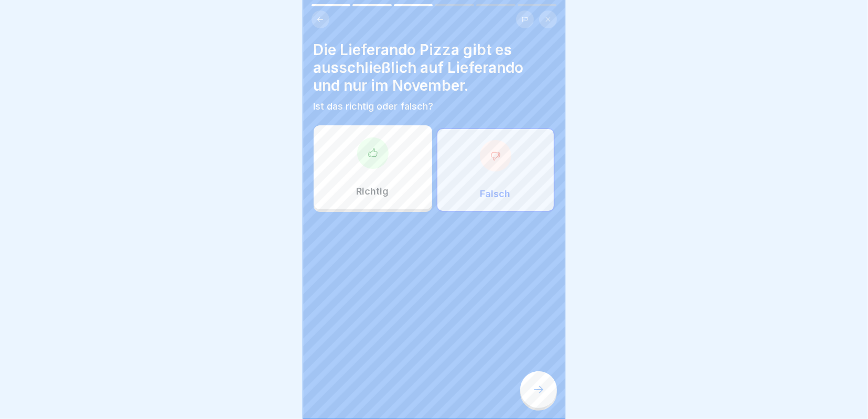
click at [543, 383] on div at bounding box center [538, 389] width 37 height 37
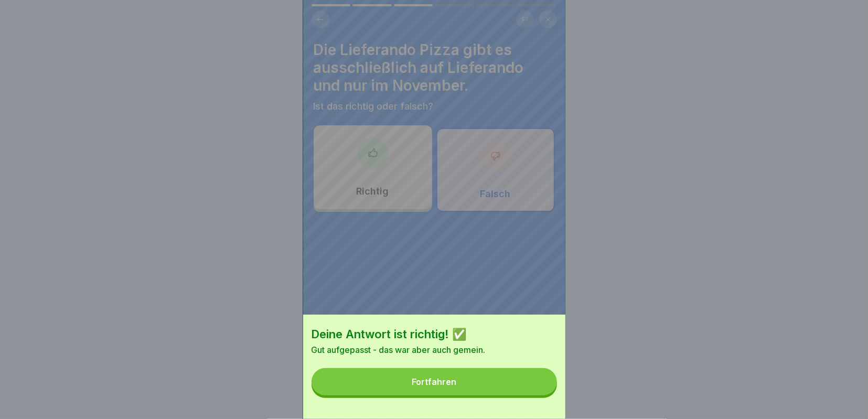
click at [495, 385] on button "Fortfahren" at bounding box center [433, 381] width 245 height 27
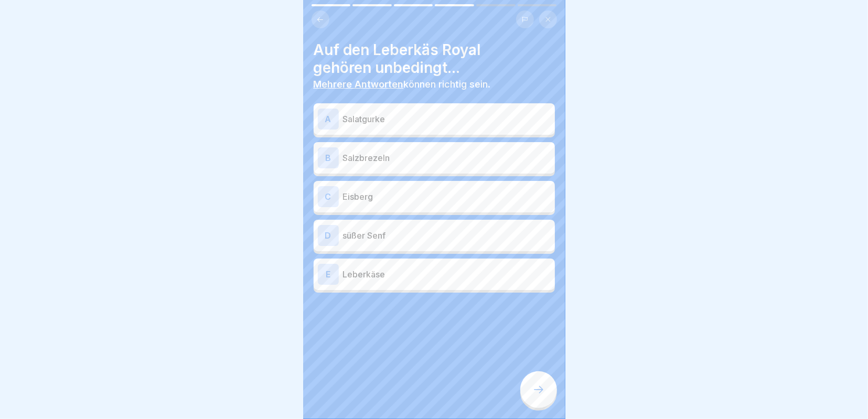
click at [349, 240] on p "süßer Senf" at bounding box center [447, 235] width 208 height 13
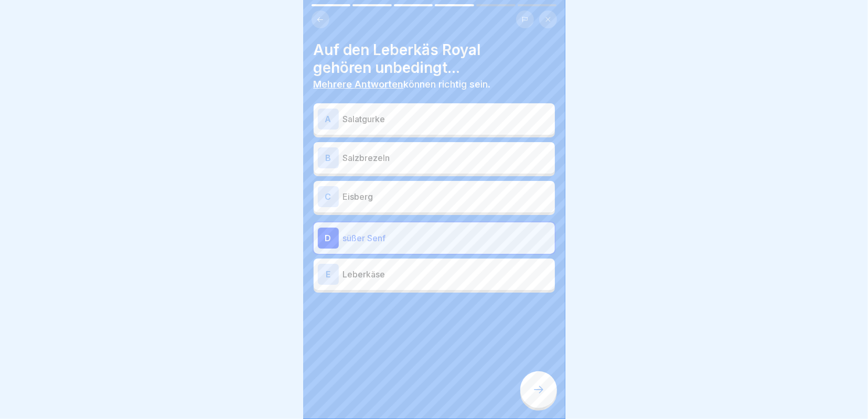
click at [352, 274] on p "Leberkäse" at bounding box center [447, 274] width 208 height 13
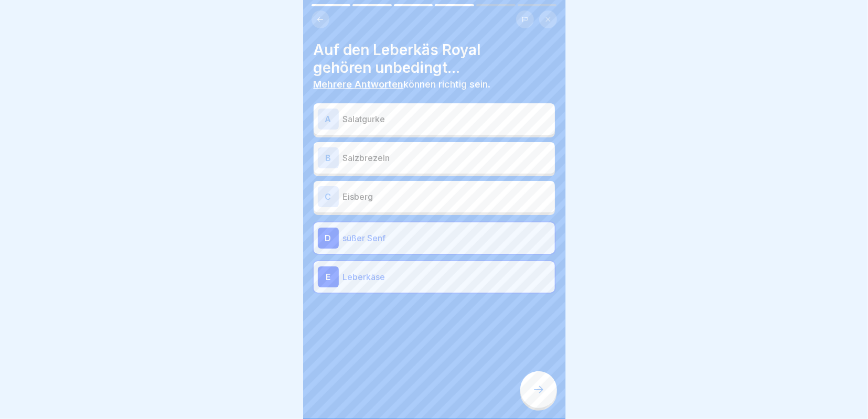
click at [542, 391] on icon at bounding box center [538, 389] width 13 height 13
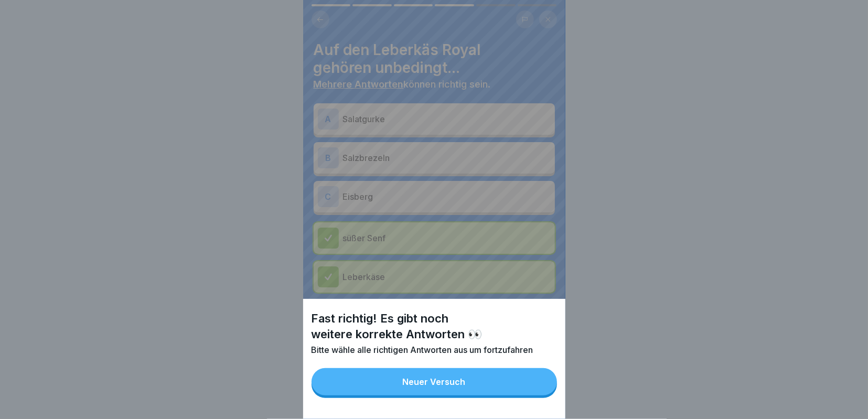
click at [623, 265] on div "Fast richtig! Es gibt noch weitere korrekte Antworten 👀 Bitte wähle alle richti…" at bounding box center [434, 209] width 868 height 419
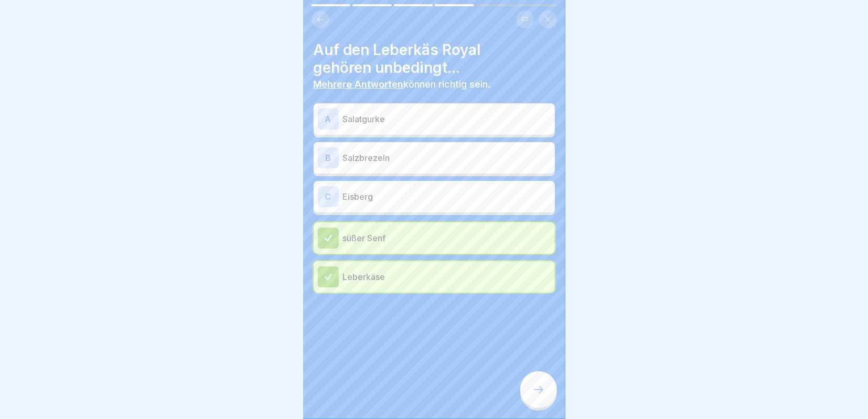
click at [355, 274] on p "Leberkäse" at bounding box center [447, 277] width 208 height 13
click at [329, 272] on icon at bounding box center [327, 276] width 9 height 9
click at [333, 277] on div at bounding box center [328, 276] width 21 height 21
click at [347, 193] on p "Eisberg" at bounding box center [447, 196] width 208 height 13
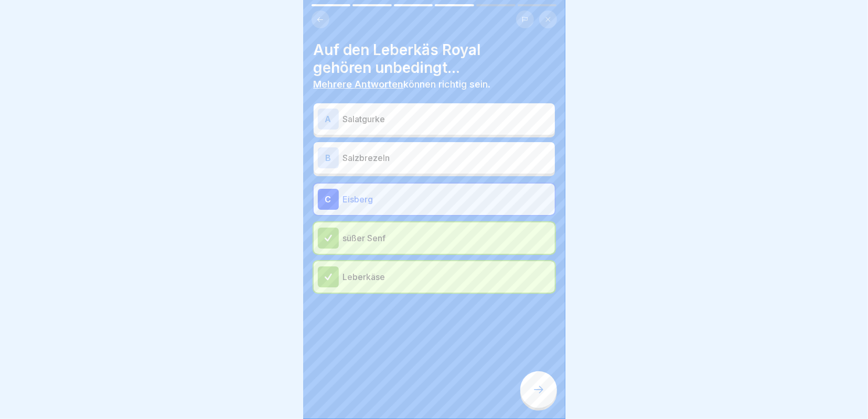
click at [343, 114] on p "Salatgurke" at bounding box center [447, 119] width 208 height 13
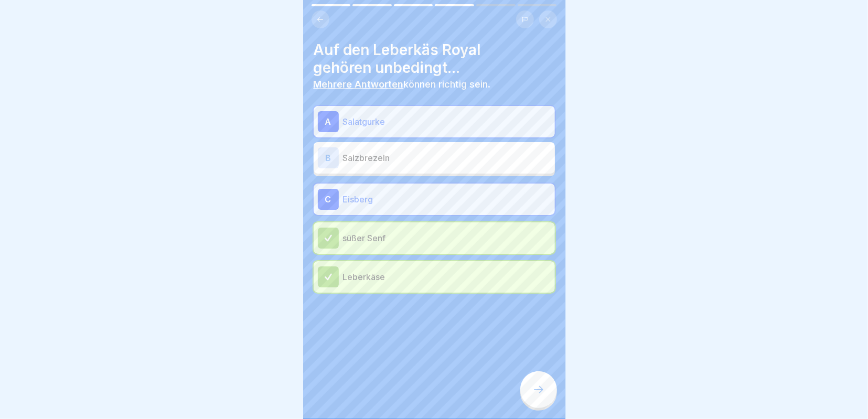
click at [538, 385] on icon at bounding box center [538, 389] width 13 height 13
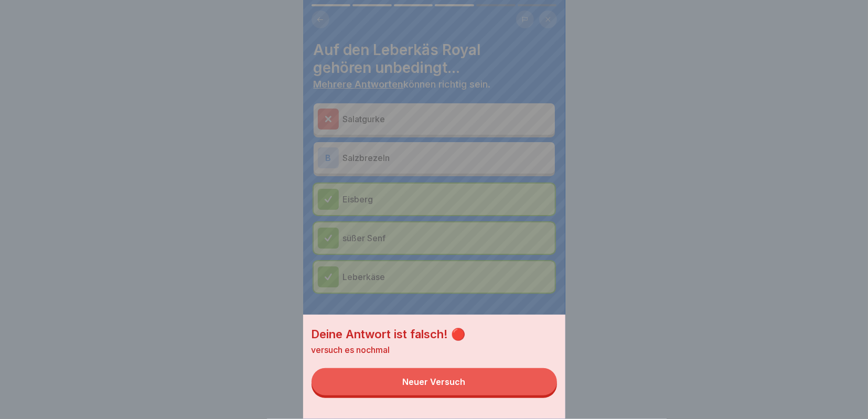
drag, startPoint x: 819, startPoint y: 206, endPoint x: 605, endPoint y: 196, distance: 215.2
click at [815, 206] on div "Deine Antwort ist falsch! 🔴 versuch es nochmal Neuer Versuch" at bounding box center [434, 209] width 868 height 419
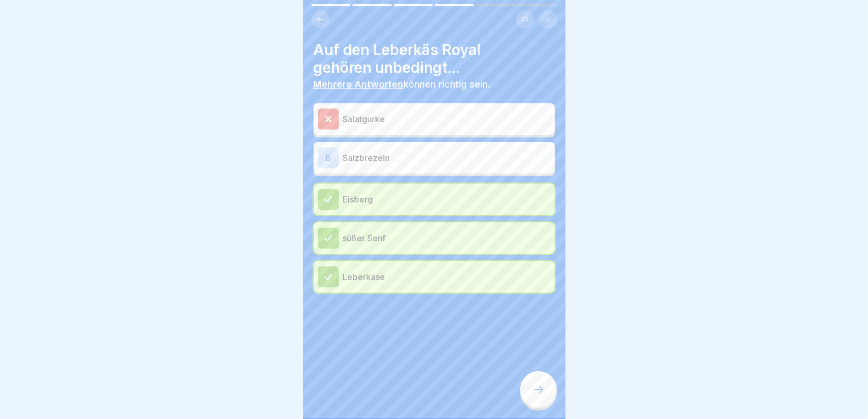
click at [332, 155] on div "B" at bounding box center [328, 157] width 21 height 21
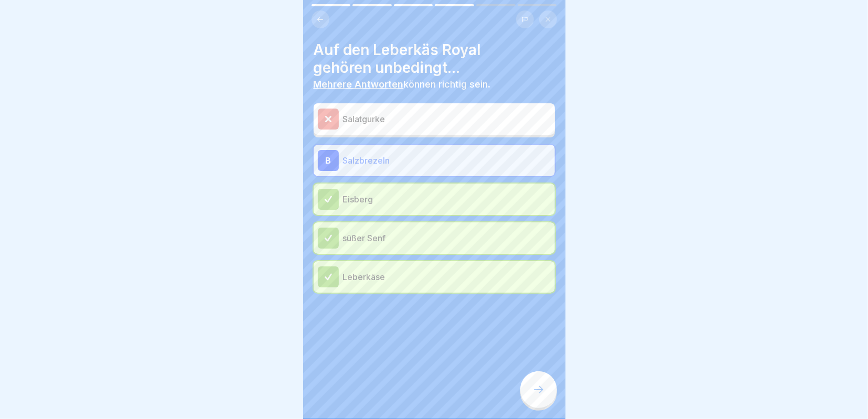
click at [543, 386] on icon at bounding box center [538, 389] width 13 height 13
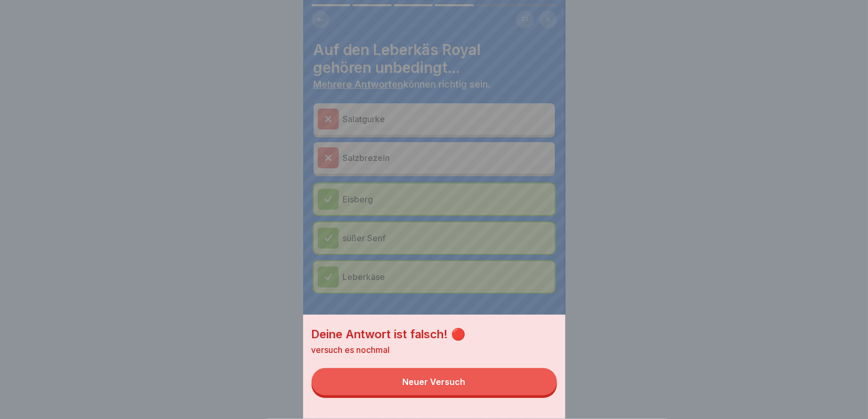
click at [640, 261] on div "Deine Antwort ist falsch! 🔴 versuch es nochmal Neuer Versuch" at bounding box center [434, 209] width 868 height 419
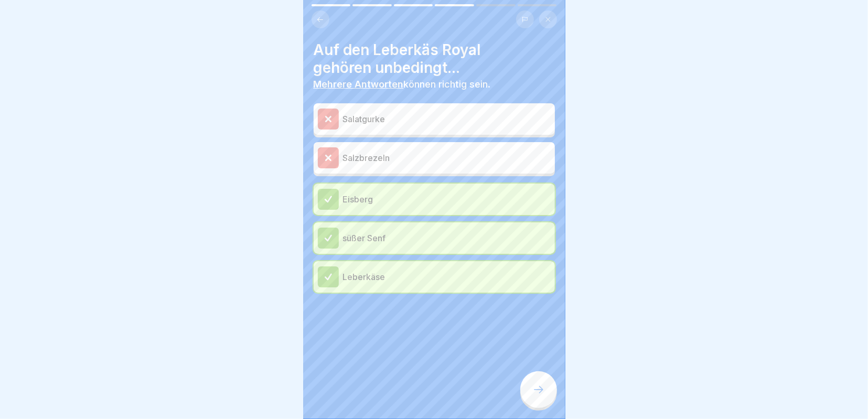
click at [545, 386] on div at bounding box center [538, 389] width 37 height 37
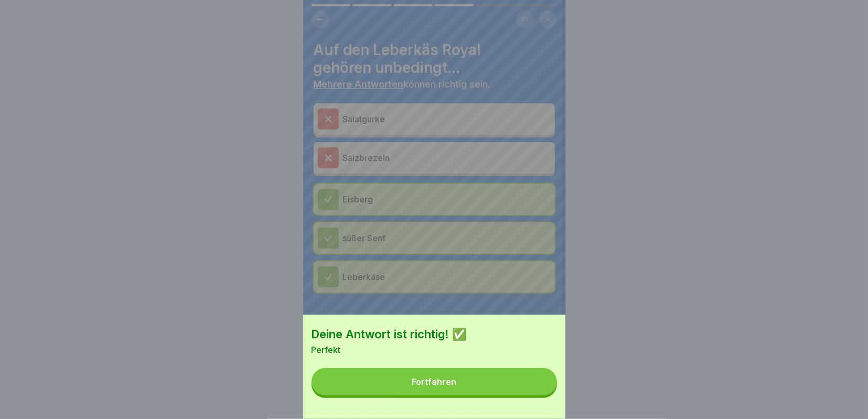
click at [484, 380] on button "Fortfahren" at bounding box center [433, 381] width 245 height 27
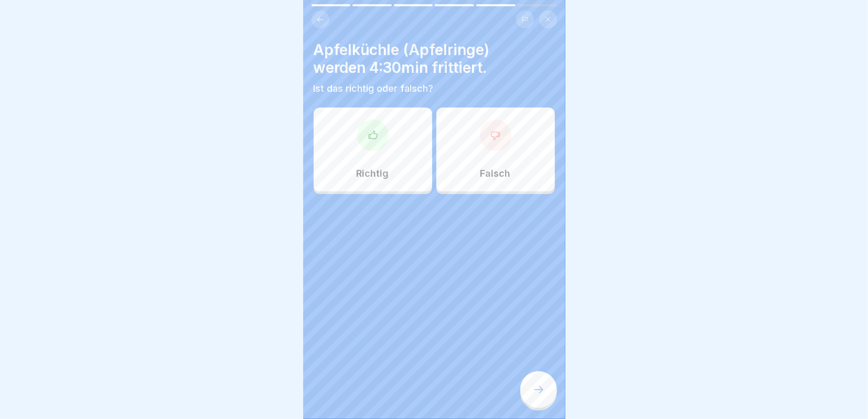
click at [490, 139] on div at bounding box center [495, 135] width 31 height 31
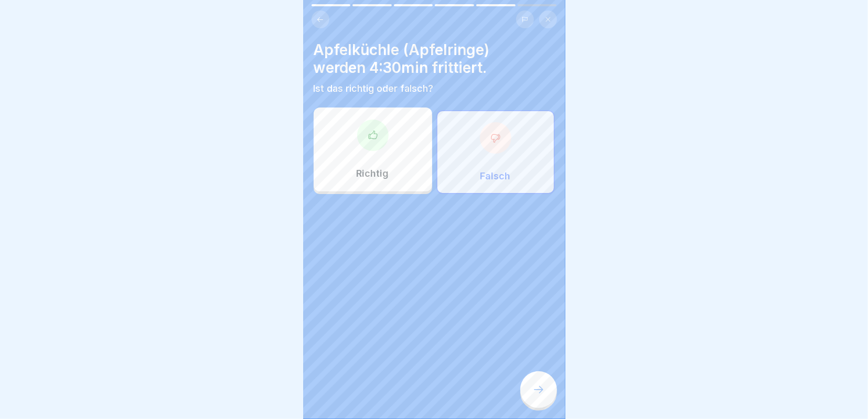
click at [380, 144] on div at bounding box center [372, 135] width 31 height 31
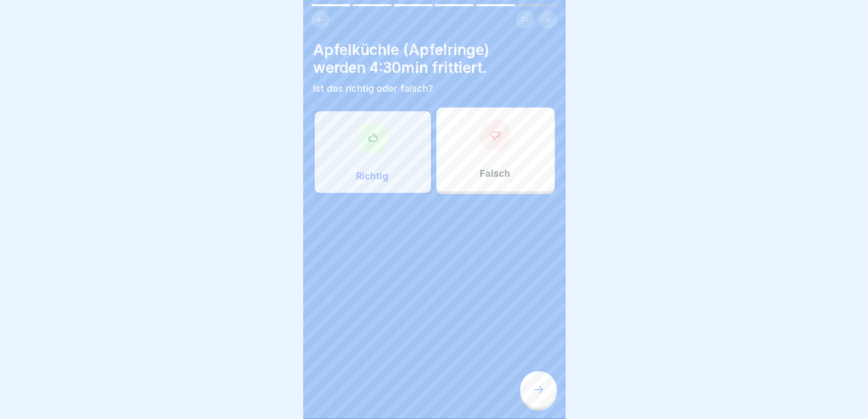
click at [543, 383] on div at bounding box center [538, 389] width 37 height 37
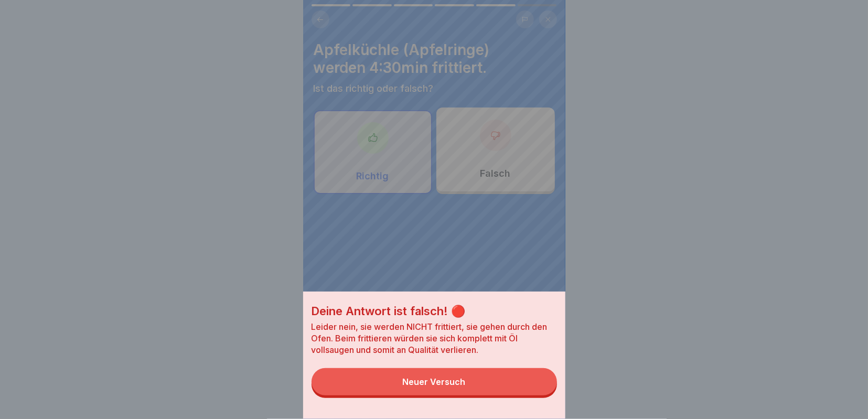
click at [609, 289] on div "Deine Antwort ist falsch! 🔴 Leider nein, sie werden NICHT frittiert, sie gehen …" at bounding box center [434, 209] width 868 height 419
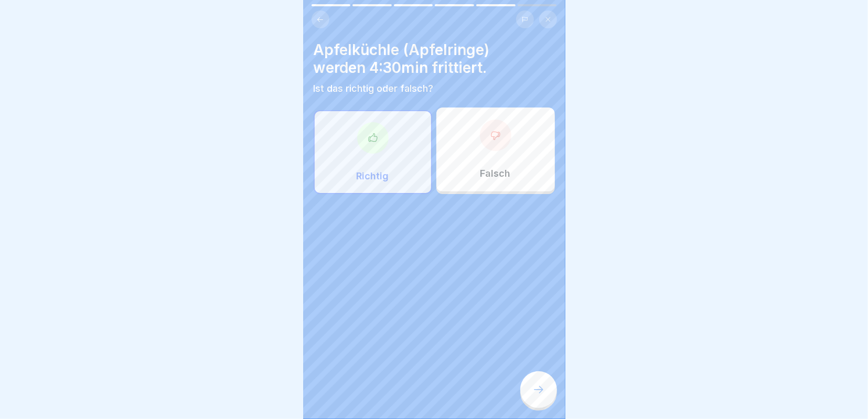
click at [503, 138] on div at bounding box center [495, 135] width 31 height 31
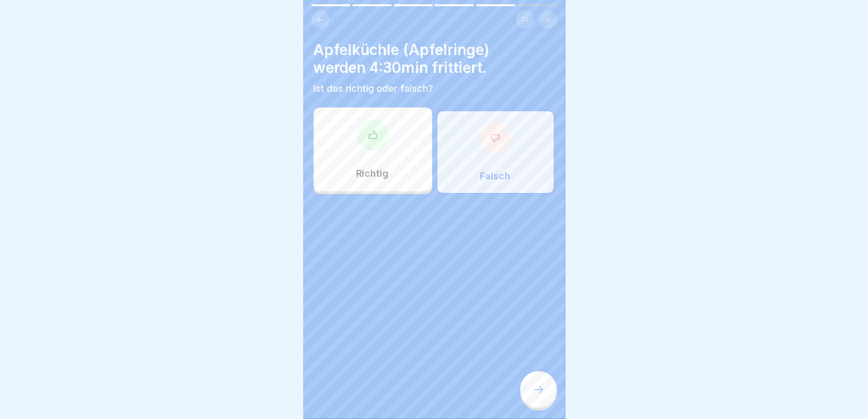
click at [541, 387] on icon at bounding box center [538, 389] width 13 height 13
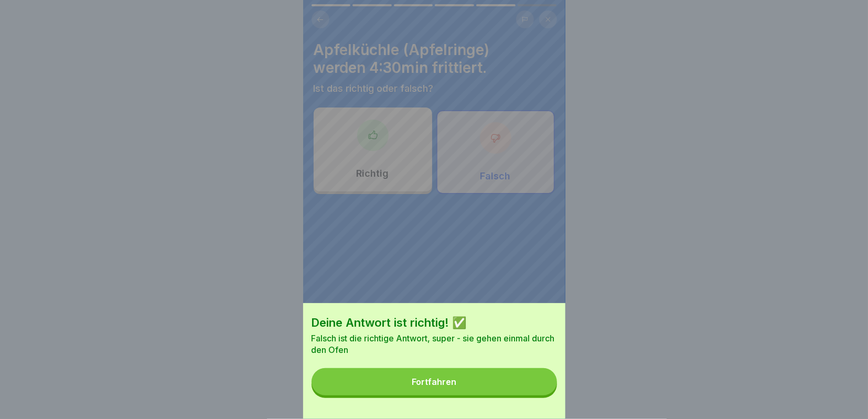
click at [499, 392] on button "Fortfahren" at bounding box center [433, 381] width 245 height 27
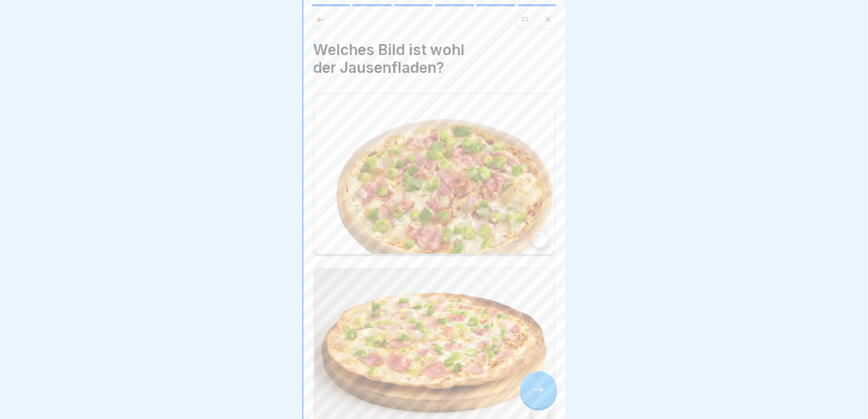
click at [464, 343] on img at bounding box center [434, 348] width 240 height 160
click at [537, 389] on icon at bounding box center [538, 389] width 13 height 13
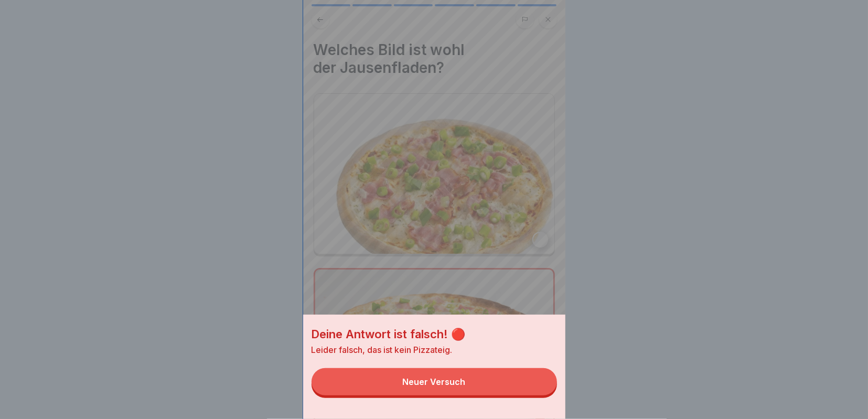
click at [654, 318] on div "Deine Antwort ist falsch! 🔴 Leider falsch, das ist kein Pizzateig. Neuer Versuch" at bounding box center [434, 209] width 868 height 419
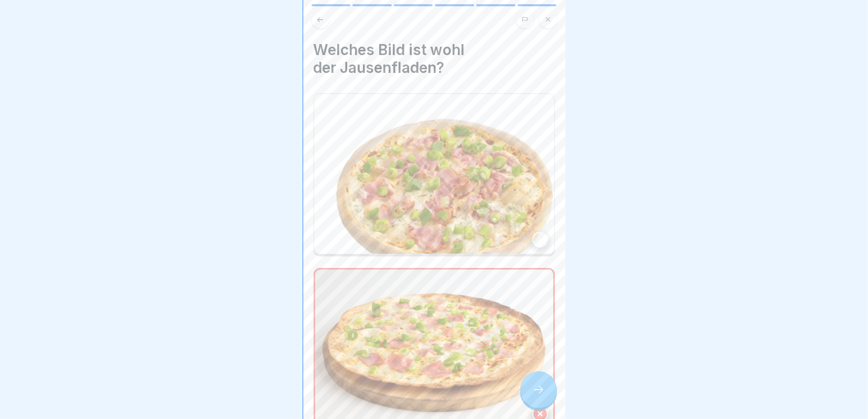
click at [473, 180] on img at bounding box center [434, 174] width 240 height 160
click at [539, 385] on div at bounding box center [538, 389] width 37 height 37
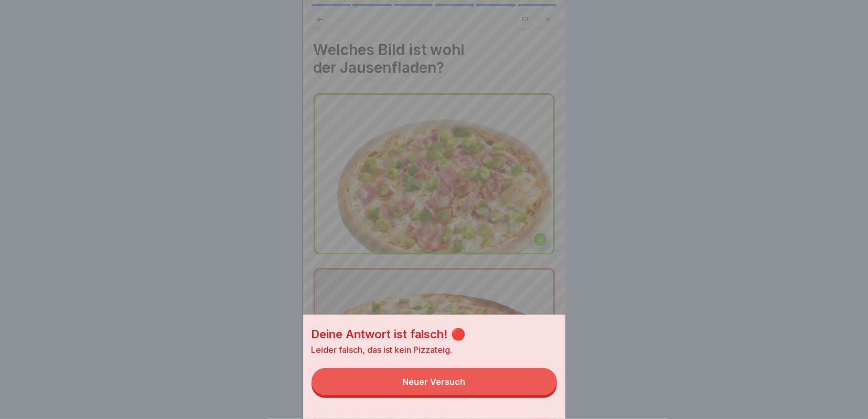
click at [814, 246] on div "Deine Antwort ist falsch! 🔴 Leider falsch, das ist kein Pizzateig. Neuer Versuch" at bounding box center [434, 209] width 868 height 419
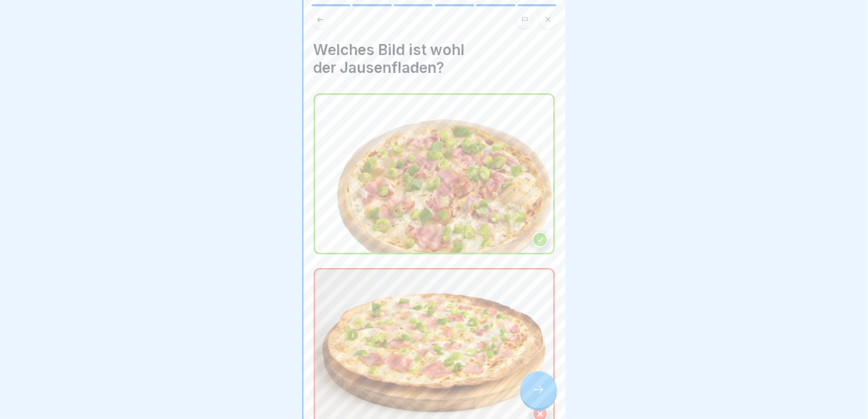
click at [323, 20] on icon at bounding box center [320, 20] width 8 height 8
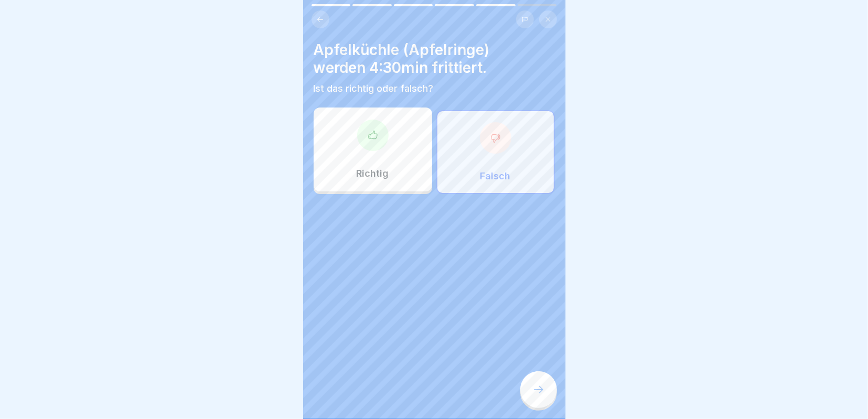
click at [499, 140] on icon at bounding box center [495, 138] width 10 height 10
click at [538, 387] on icon at bounding box center [538, 389] width 13 height 13
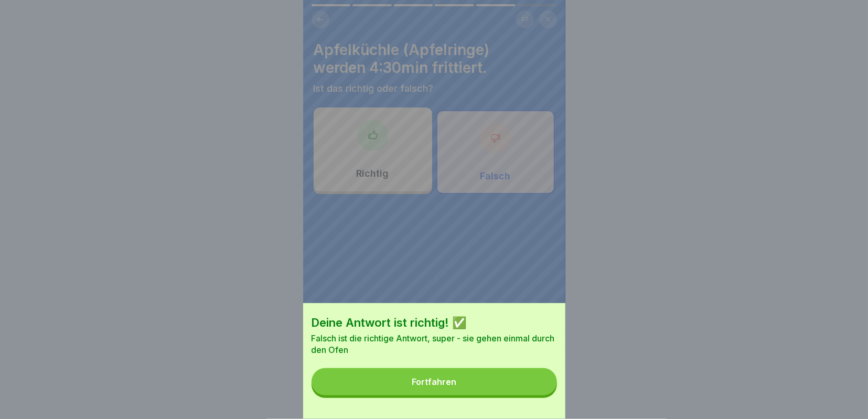
click at [459, 385] on button "Fortfahren" at bounding box center [433, 381] width 245 height 27
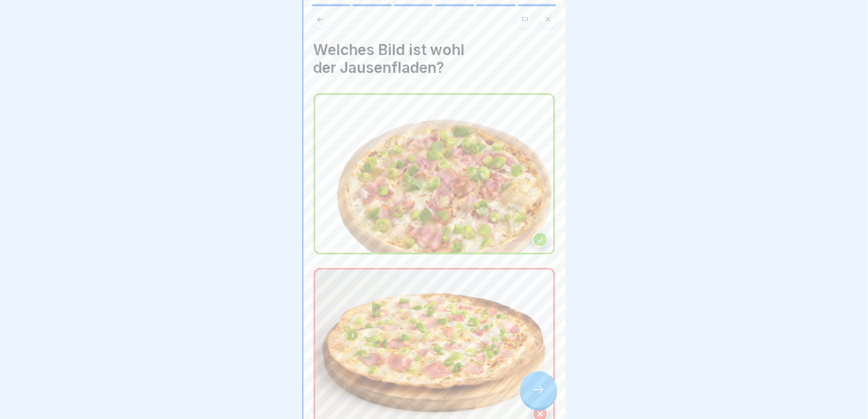
click at [458, 167] on img at bounding box center [434, 174] width 238 height 158
click at [493, 209] on img at bounding box center [434, 174] width 238 height 158
click at [541, 236] on div at bounding box center [540, 240] width 16 height 16
click at [536, 389] on icon at bounding box center [538, 389] width 13 height 13
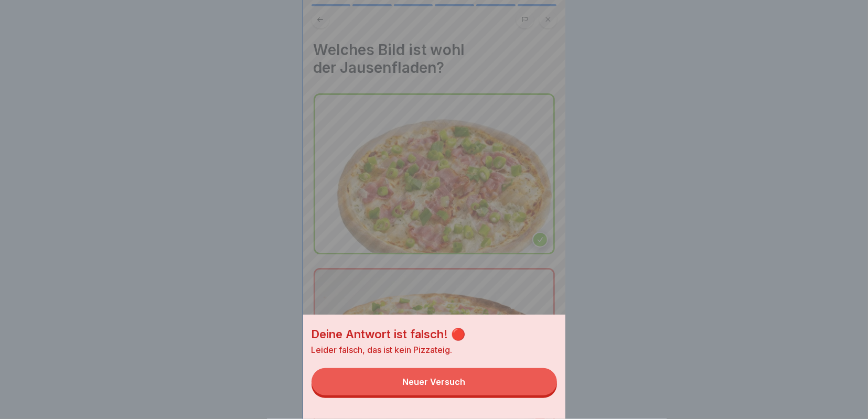
click at [610, 223] on div "Deine Antwort ist falsch! 🔴 Leider falsch, das ist kein Pizzateig. Neuer Versuch" at bounding box center [434, 209] width 868 height 419
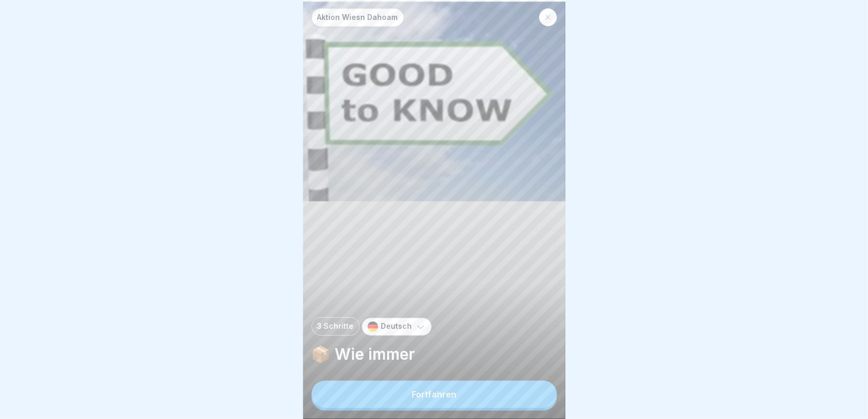
click at [462, 398] on button "Fortfahren" at bounding box center [433, 394] width 245 height 27
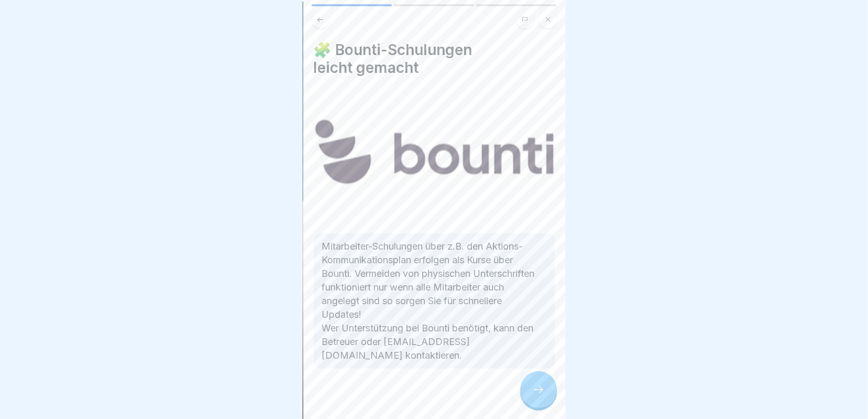
click at [538, 390] on icon at bounding box center [538, 389] width 13 height 13
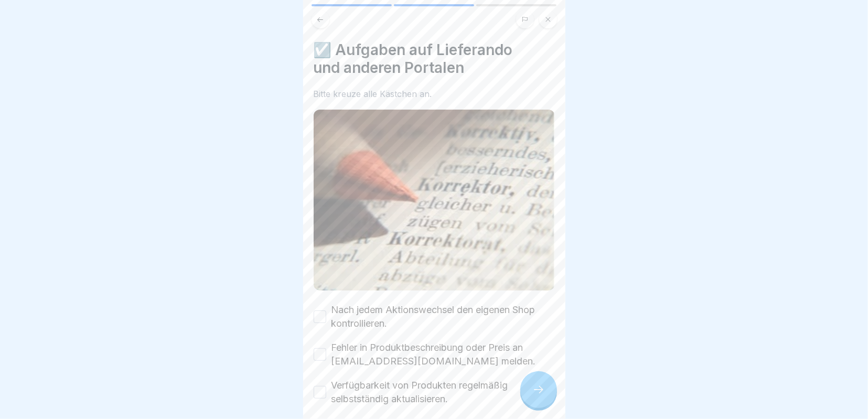
click at [319, 389] on button "Verfügbarkeit von Produkten regelmäßig selbstständig aktualisieren." at bounding box center [320, 392] width 13 height 13
drag, startPoint x: 323, startPoint y: 354, endPoint x: 322, endPoint y: 338, distance: 16.8
click at [323, 353] on button "Fehler in Produktbeschreibung oder Preis an portale@world-of-pizza.de melden." at bounding box center [320, 354] width 13 height 13
drag, startPoint x: 324, startPoint y: 313, endPoint x: 329, endPoint y: 337, distance: 24.6
click at [324, 314] on button "Nach jedem Aktionswechsel den eigenen Shop kontrollieren." at bounding box center [320, 316] width 13 height 13
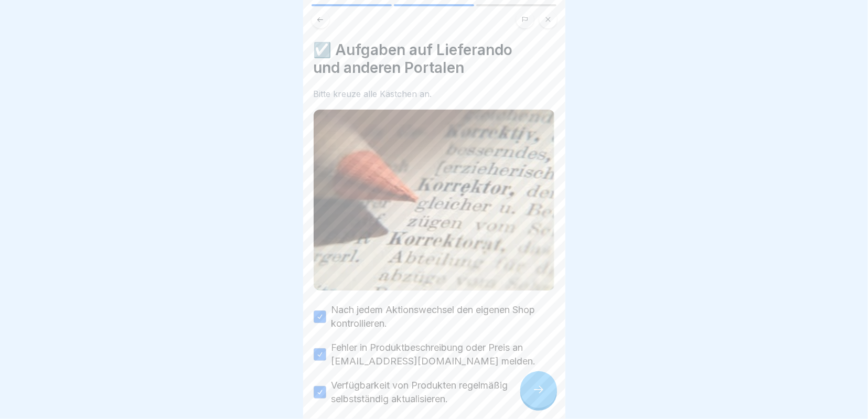
click at [534, 386] on icon at bounding box center [538, 389] width 13 height 13
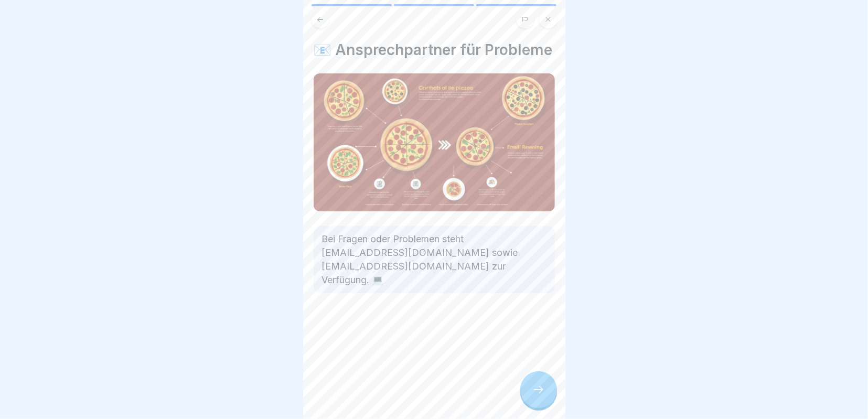
click at [541, 386] on icon at bounding box center [538, 389] width 13 height 13
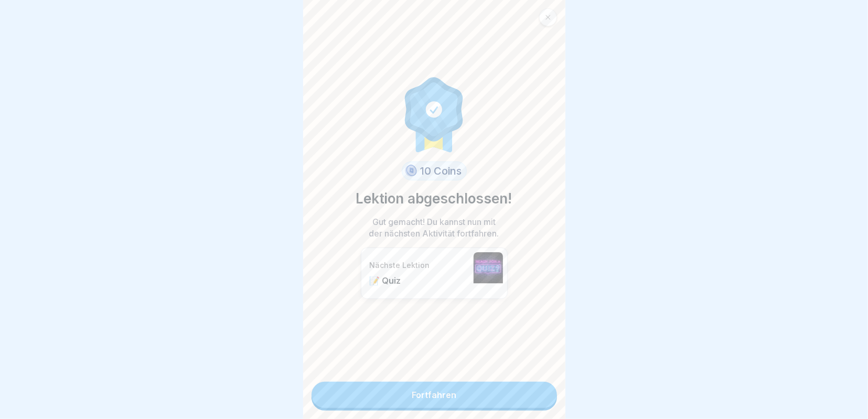
click at [490, 397] on link "Fortfahren" at bounding box center [433, 395] width 245 height 26
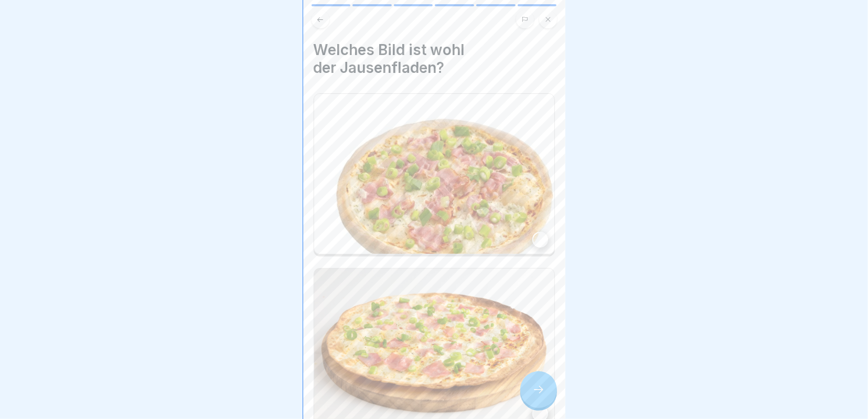
click at [463, 184] on img at bounding box center [434, 174] width 240 height 160
click at [550, 389] on div at bounding box center [538, 389] width 37 height 37
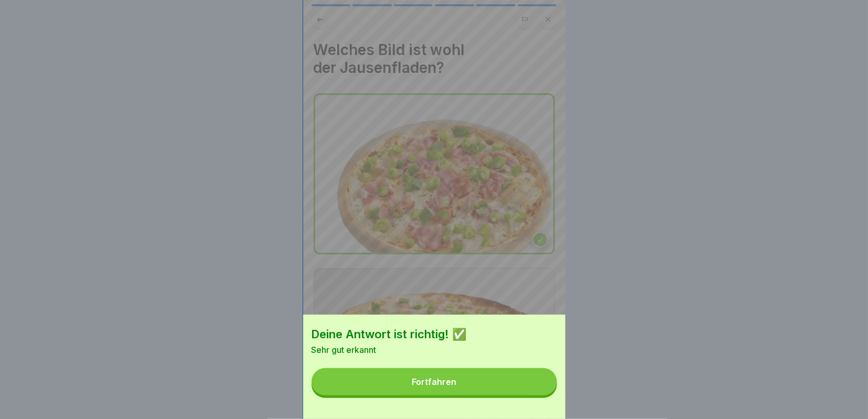
click at [482, 381] on button "Fortfahren" at bounding box center [433, 381] width 245 height 27
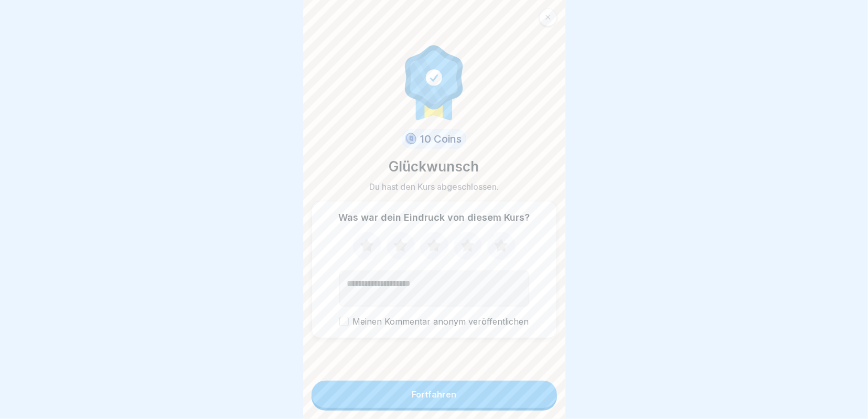
click at [437, 245] on icon at bounding box center [434, 245] width 14 height 13
click at [452, 397] on div "Fortfahren" at bounding box center [434, 394] width 45 height 9
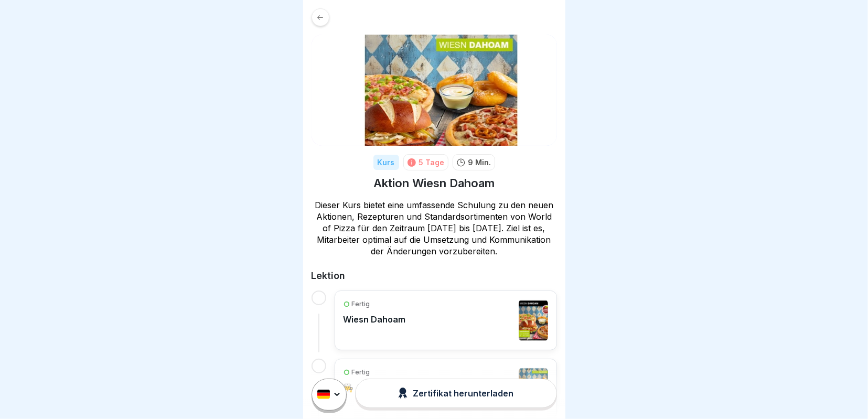
click at [436, 393] on div "Zertifikat herunterladen" at bounding box center [455, 393] width 115 height 12
